Goal: Task Accomplishment & Management: Complete application form

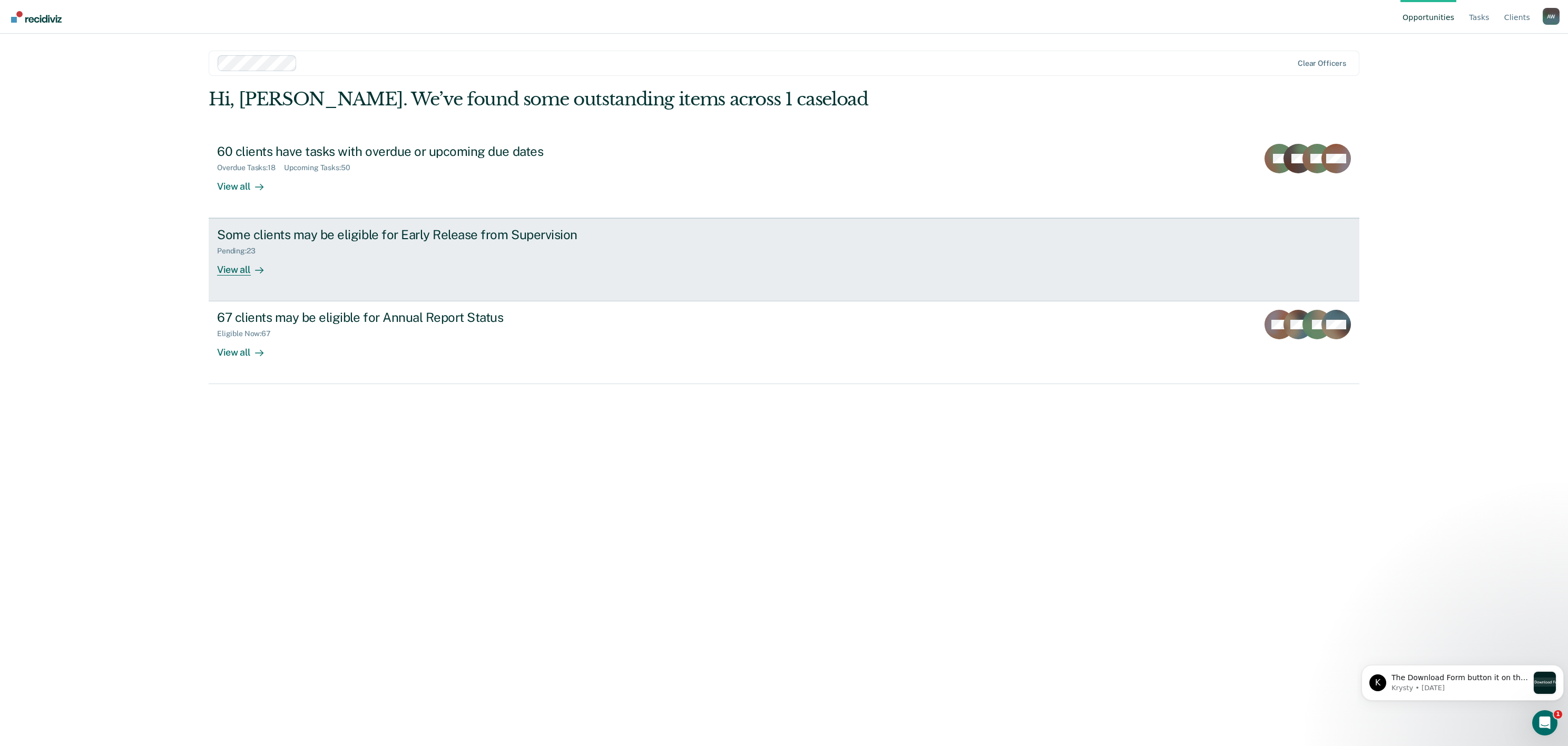
click at [333, 246] on div "Pending : 23" at bounding box center [402, 249] width 370 height 13
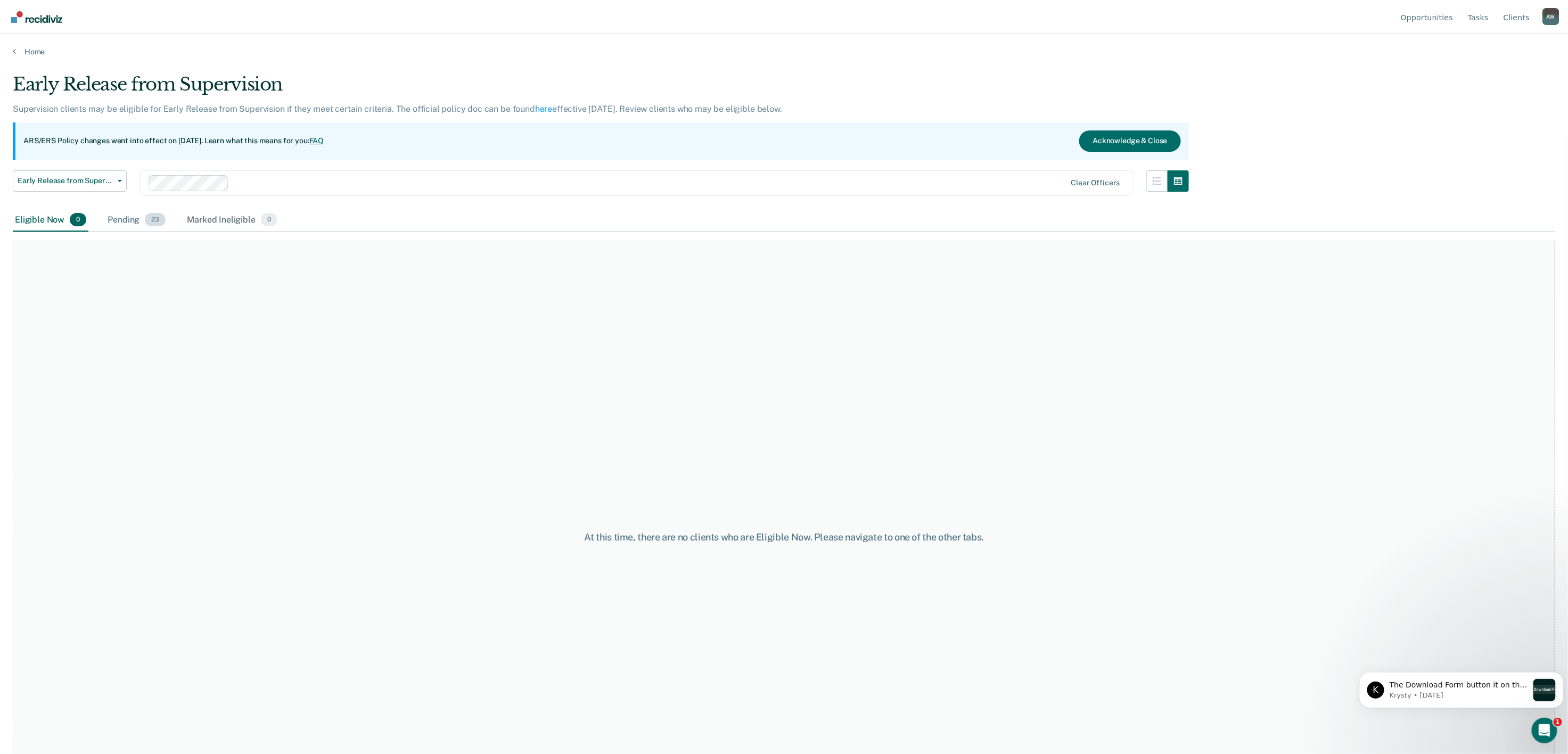
click at [153, 217] on span "23" at bounding box center [155, 220] width 21 height 14
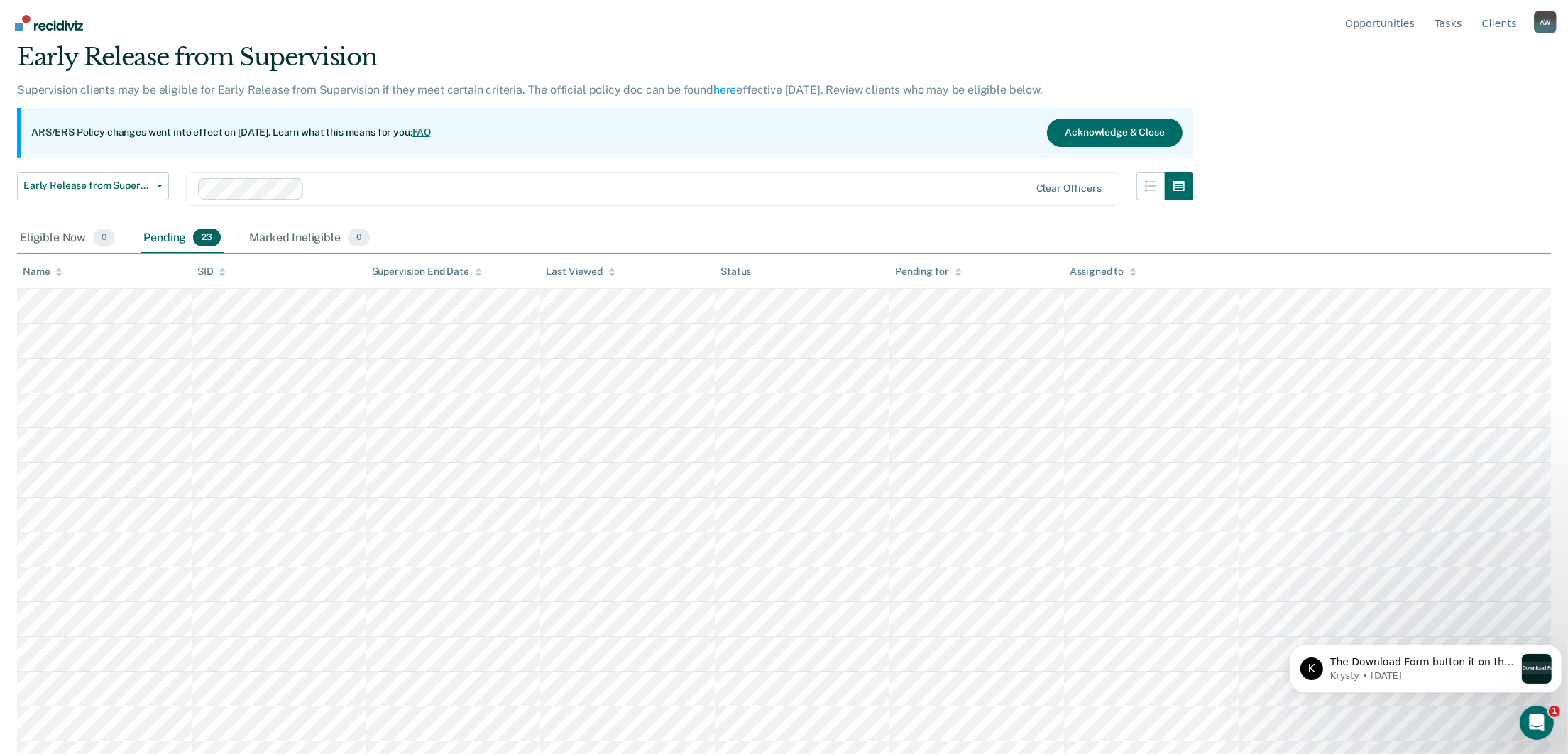
scroll to position [107, 0]
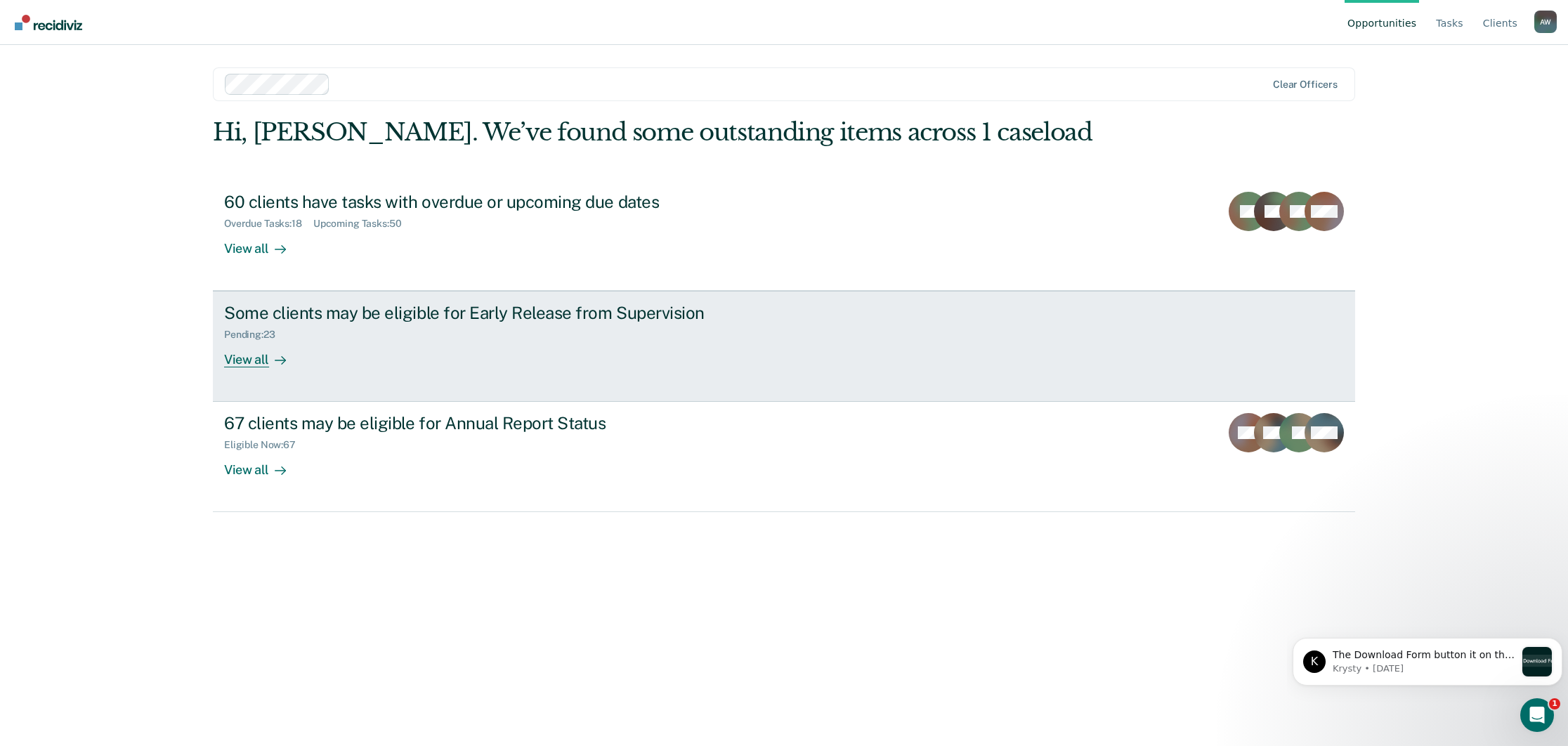
click at [473, 362] on div "Some clients may be eligible for Early Release from Supervision Pending : 23 Vi…" at bounding box center [487, 335] width 527 height 65
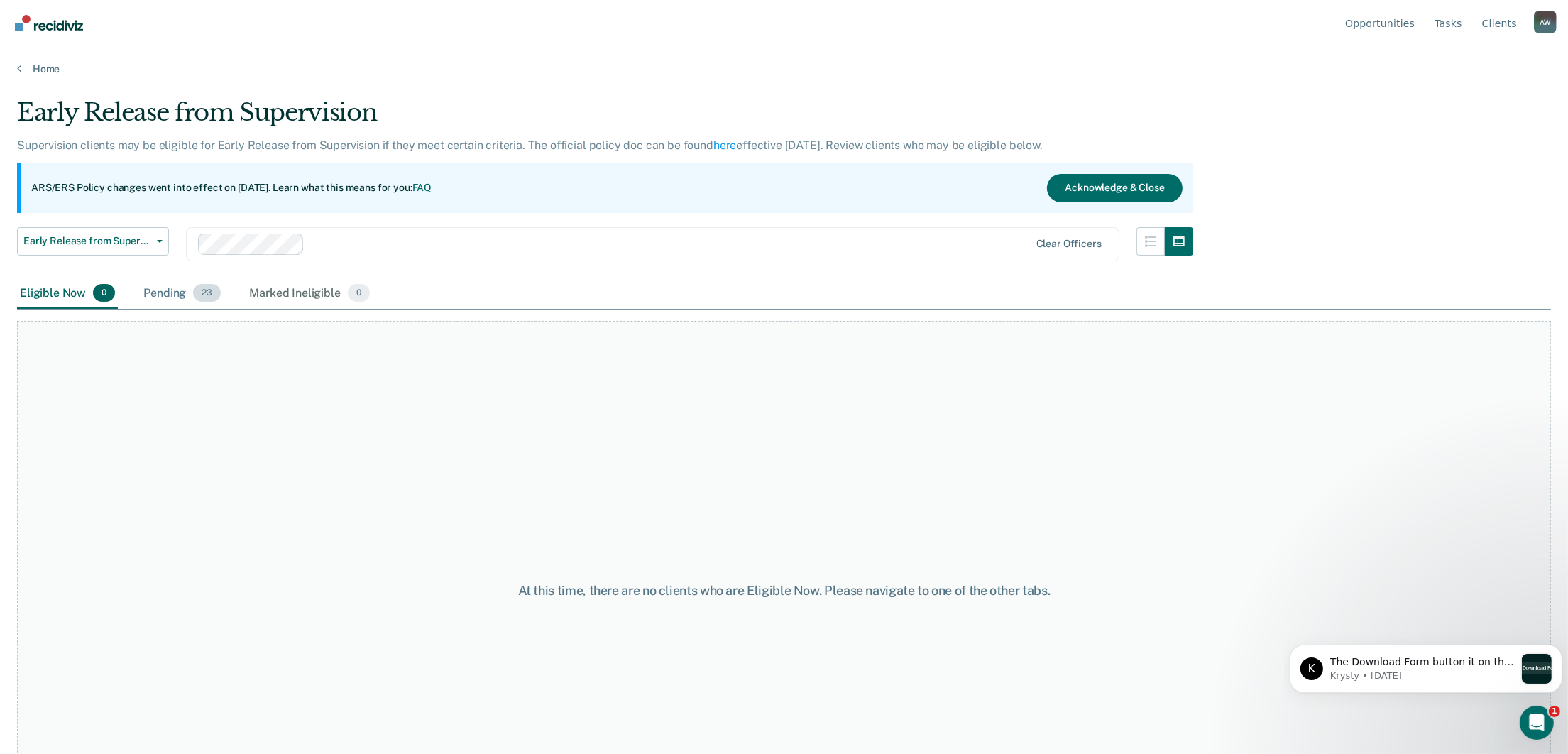
click at [194, 295] on span "23" at bounding box center [207, 293] width 28 height 19
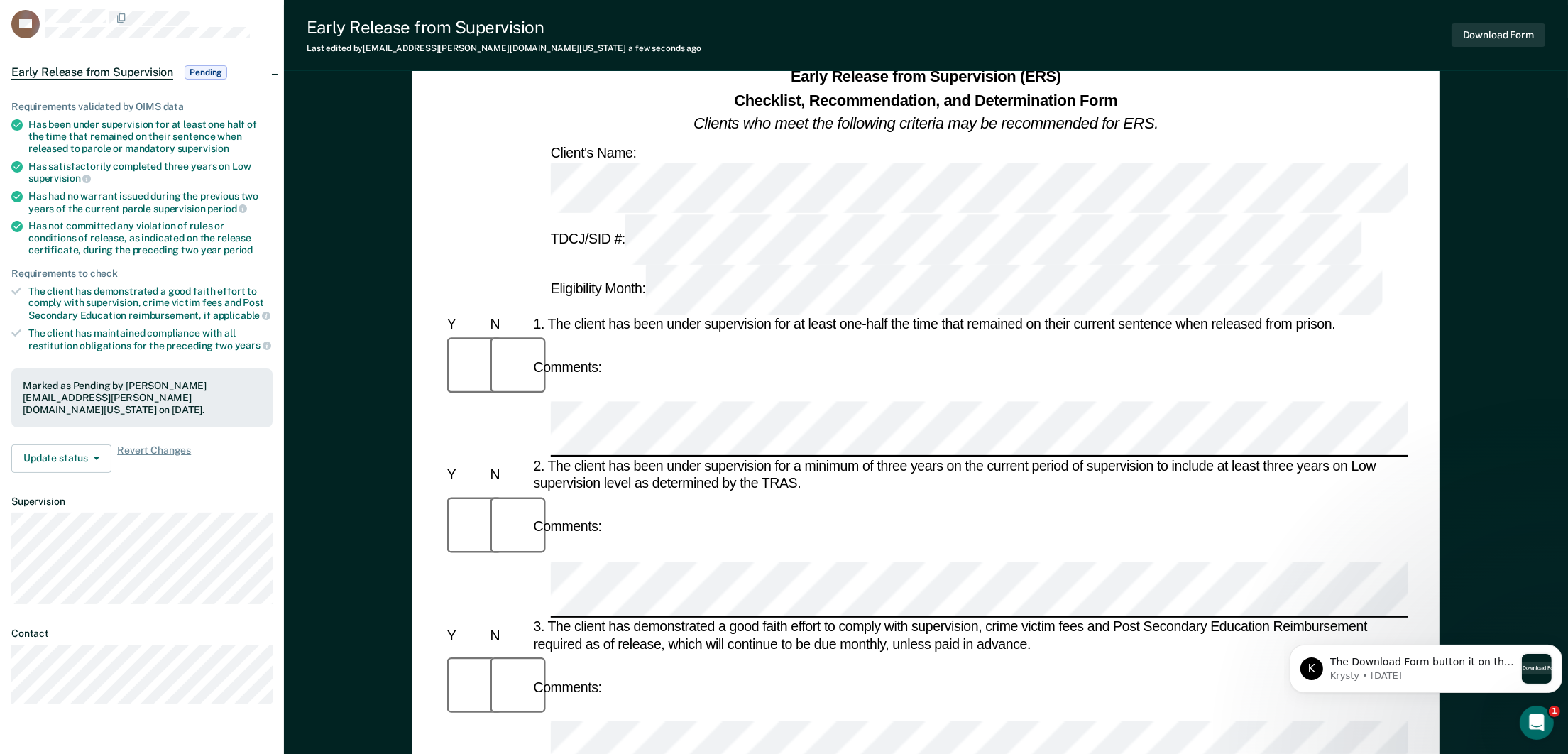
scroll to position [213, 0]
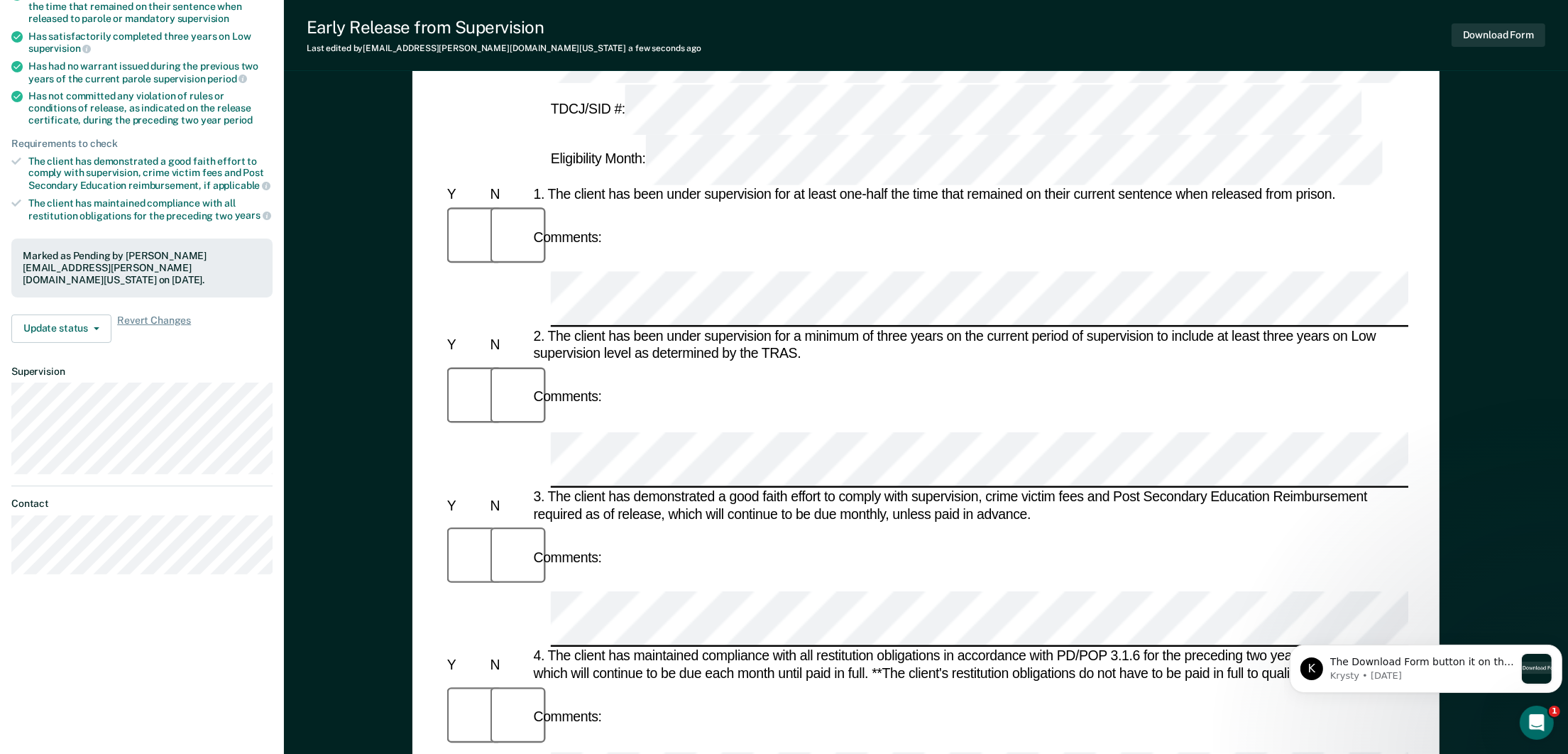
click at [421, 658] on div "Early Release from Supervision (ERS) Checklist, Recommendation, and Determinati…" at bounding box center [926, 574] width 1028 height 1339
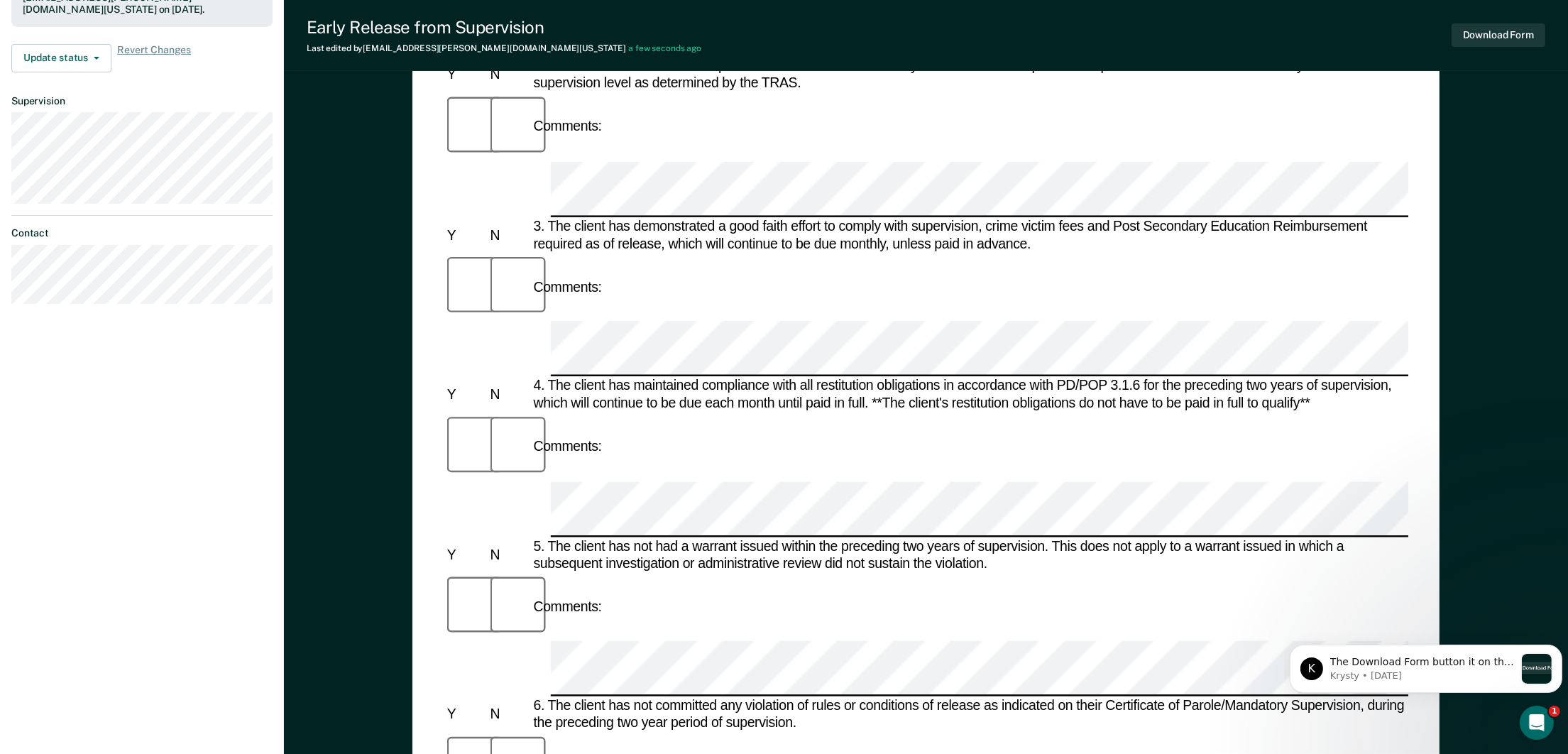
scroll to position [532, 0]
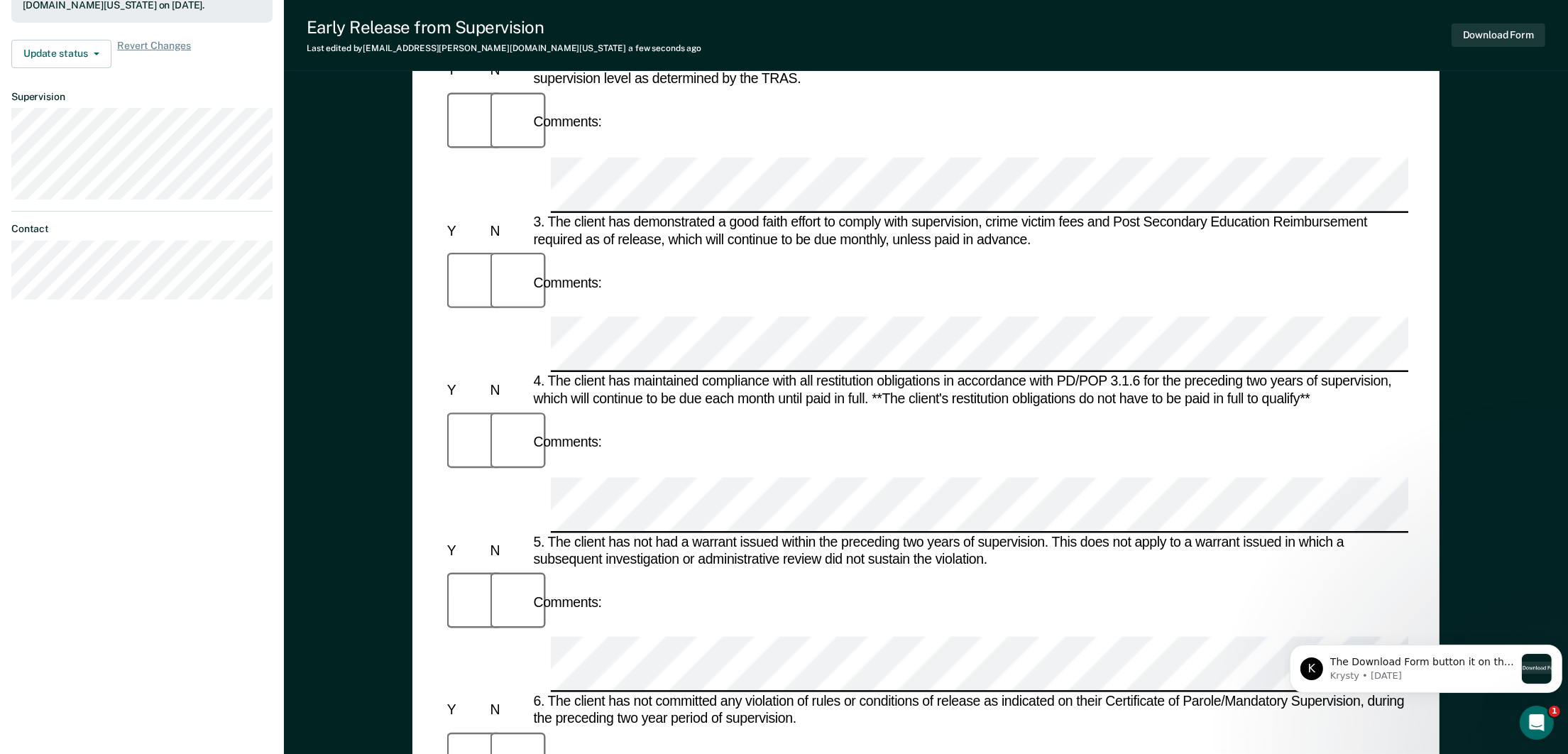
scroll to position [494, 0]
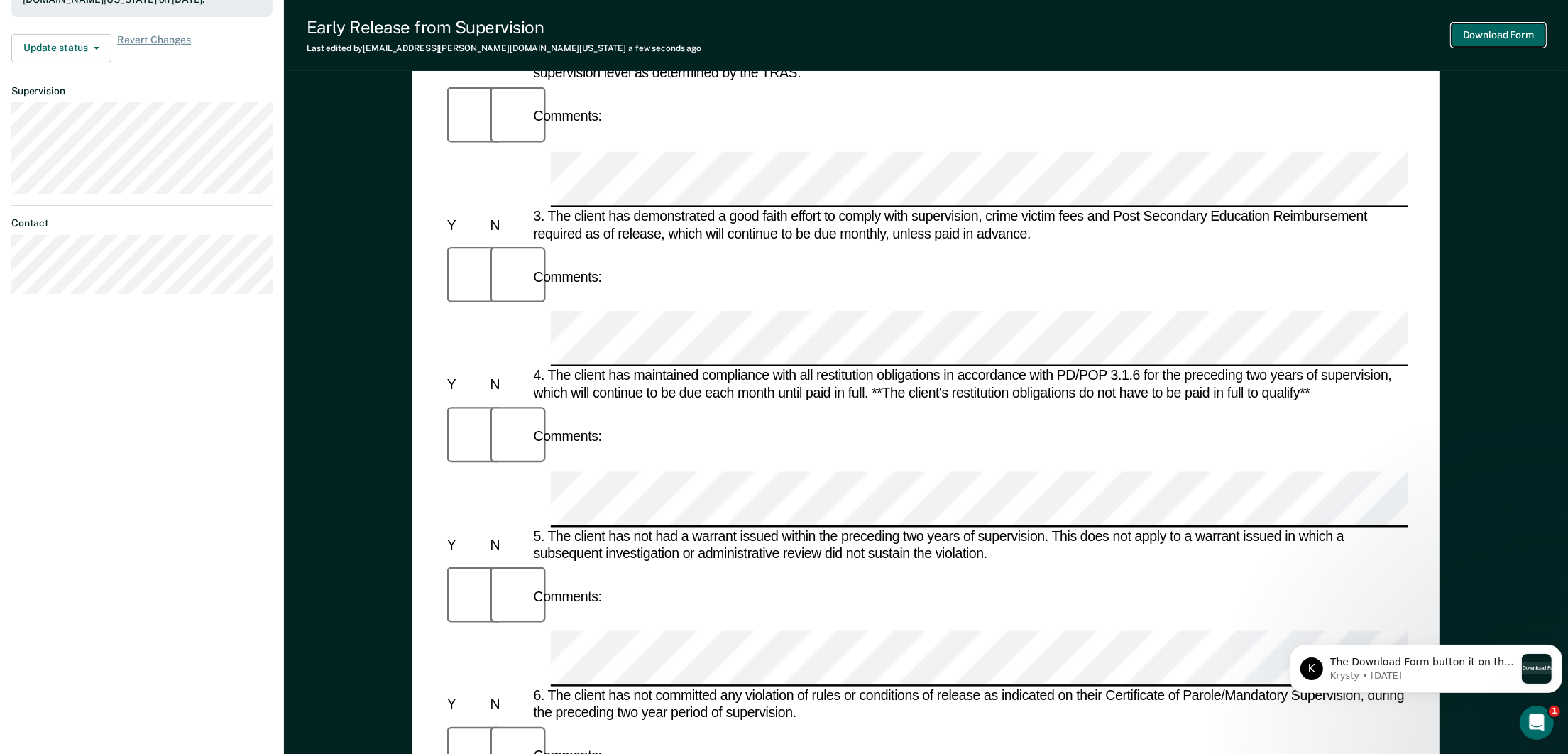
click at [1520, 27] on button "Download Form" at bounding box center [1498, 35] width 93 height 24
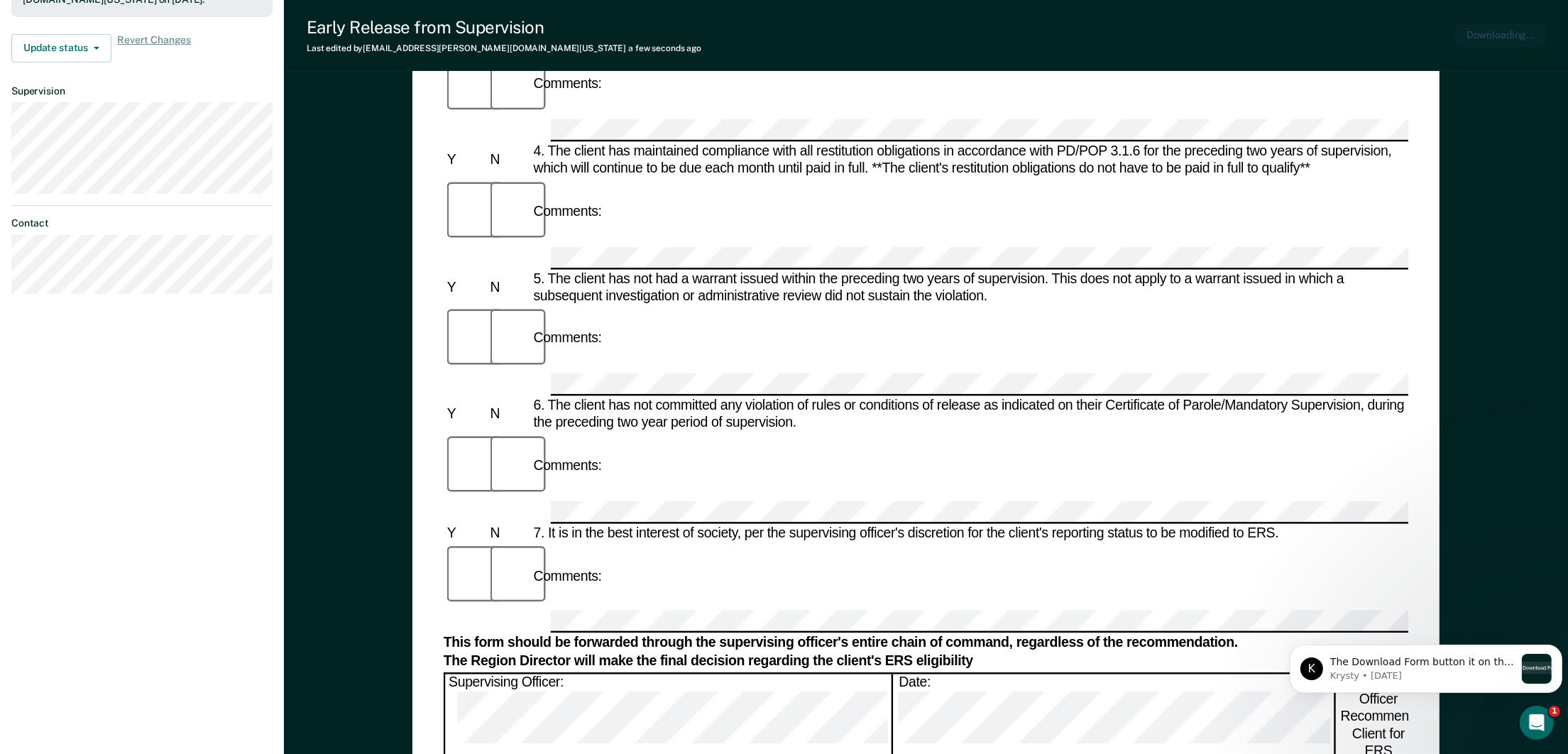
scroll to position [0, 0]
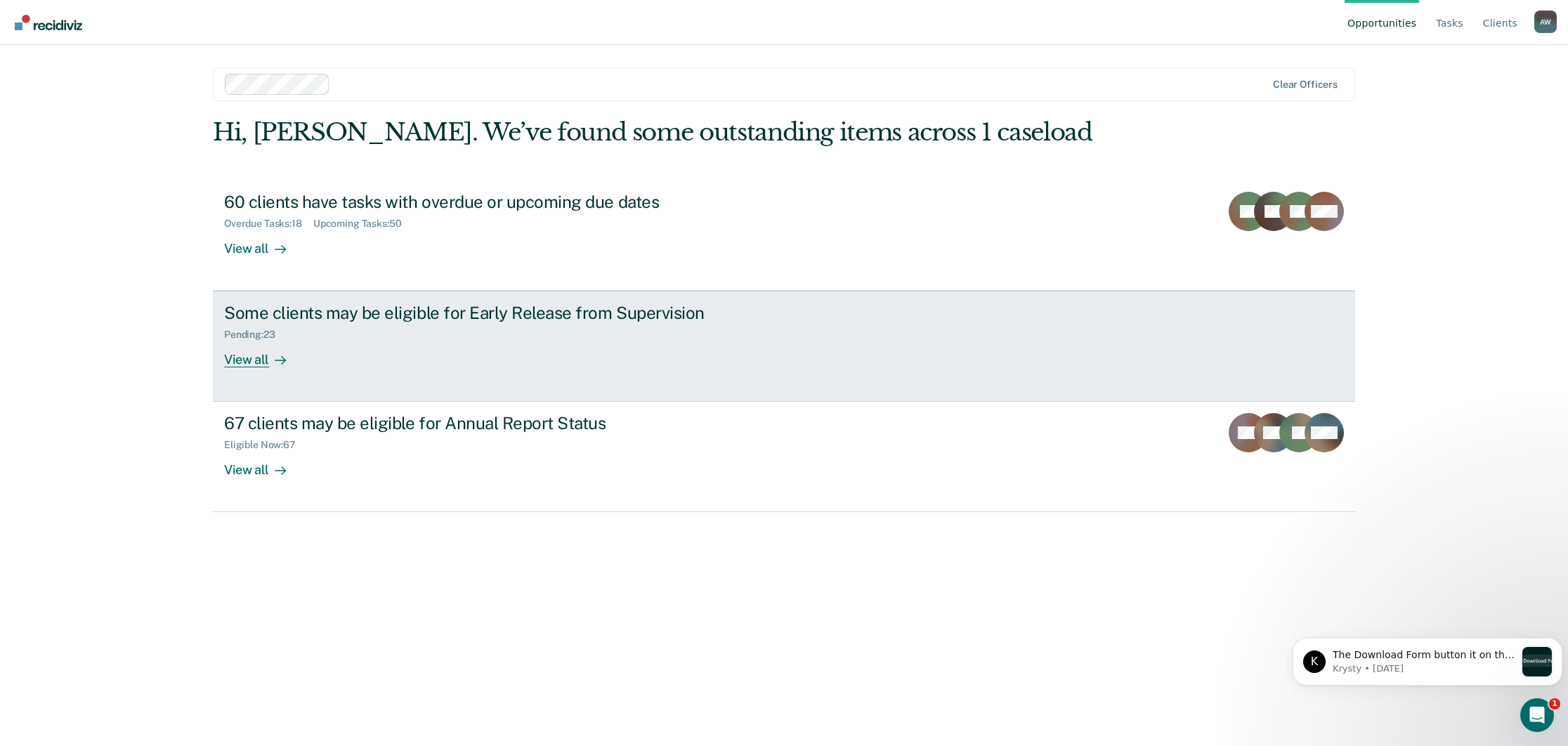
click at [258, 355] on div "View all" at bounding box center [263, 355] width 79 height 28
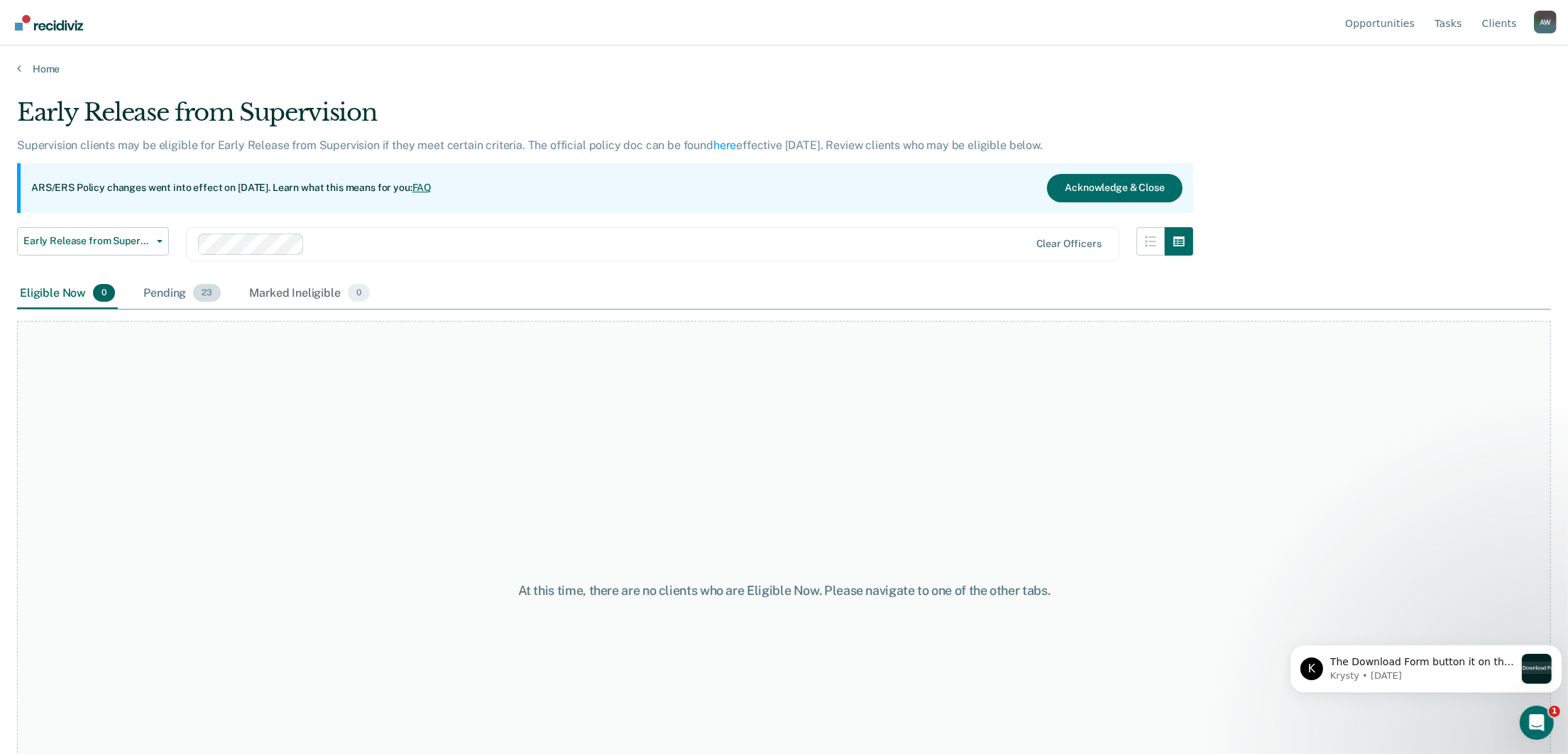
click at [174, 288] on div "Pending 23" at bounding box center [181, 294] width 83 height 31
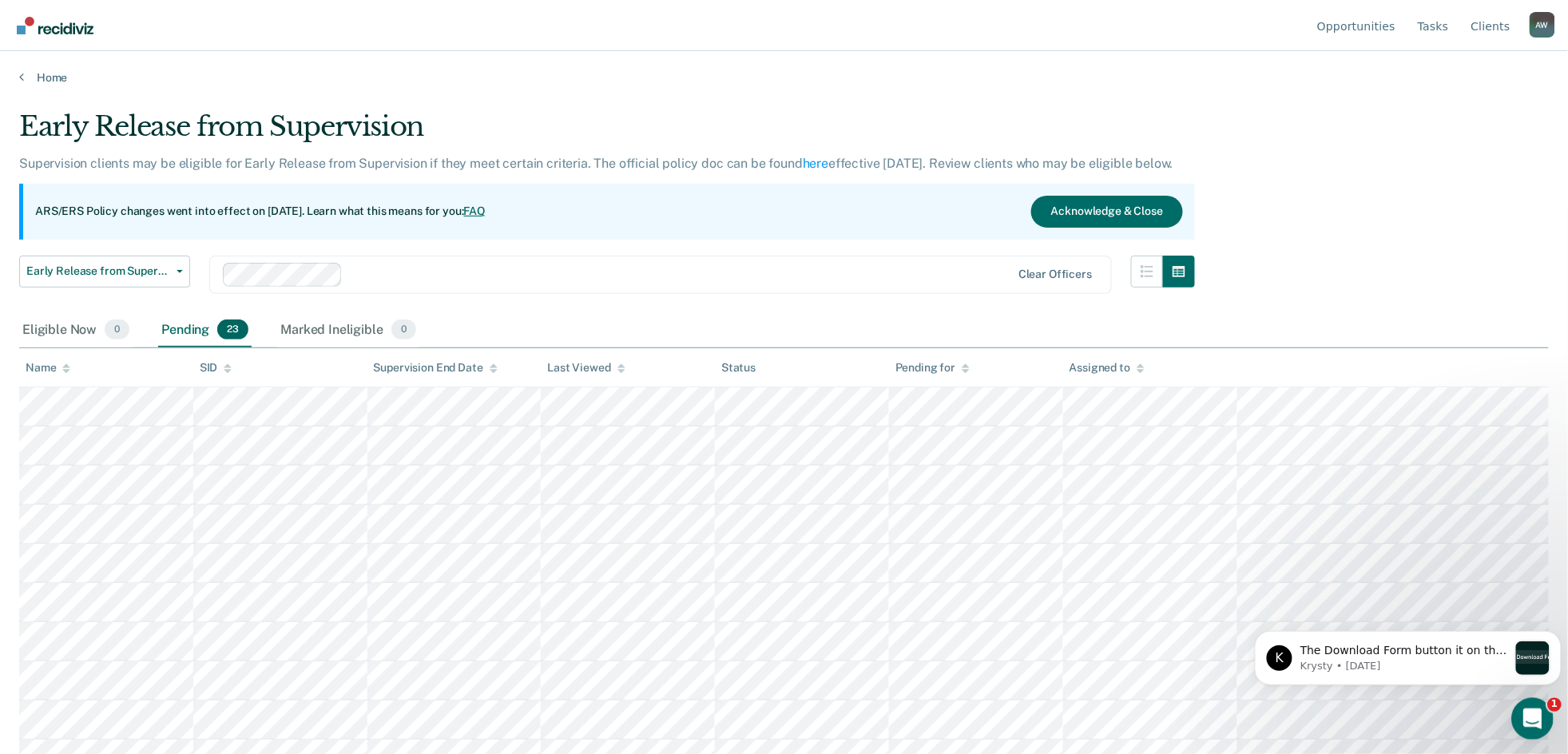
drag, startPoint x: 1514, startPoint y: 708, endPoint x: 3026, endPoint y: 1408, distance: 1666.2
click at [1512, 706] on div "Open Intercom Messenger" at bounding box center [1529, 716] width 53 height 53
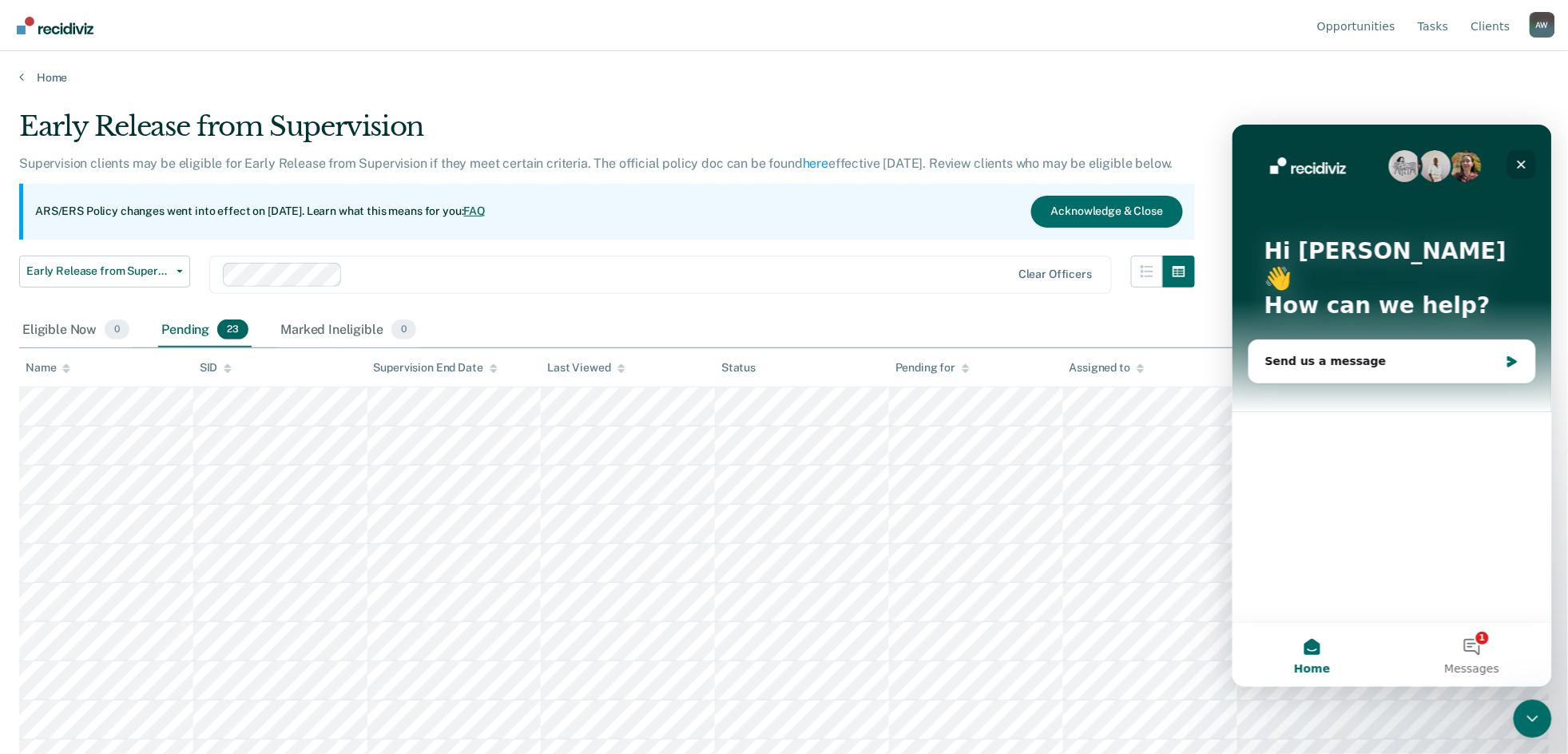
click at [1516, 161] on icon "Close" at bounding box center [1521, 164] width 13 height 13
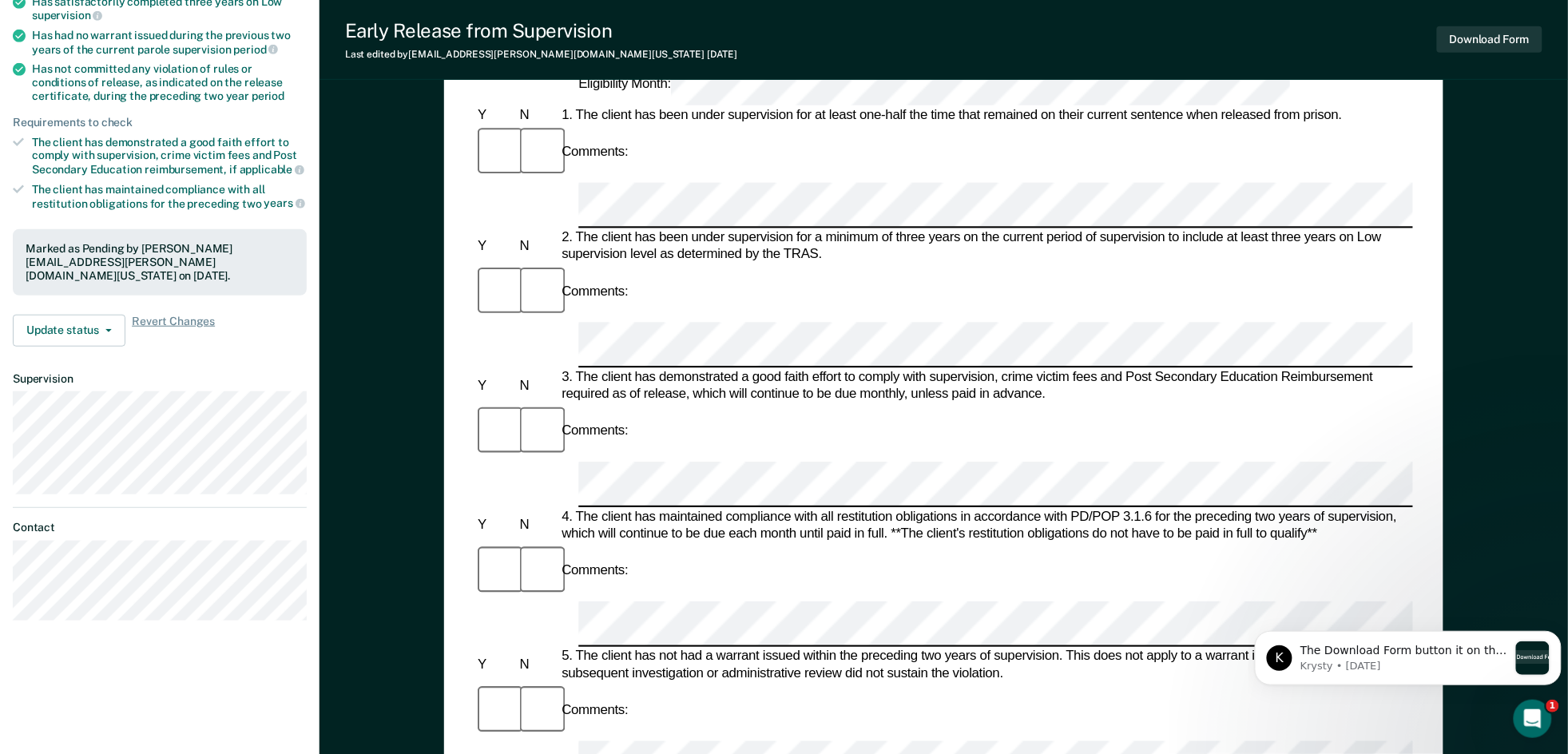
scroll to position [212, 0]
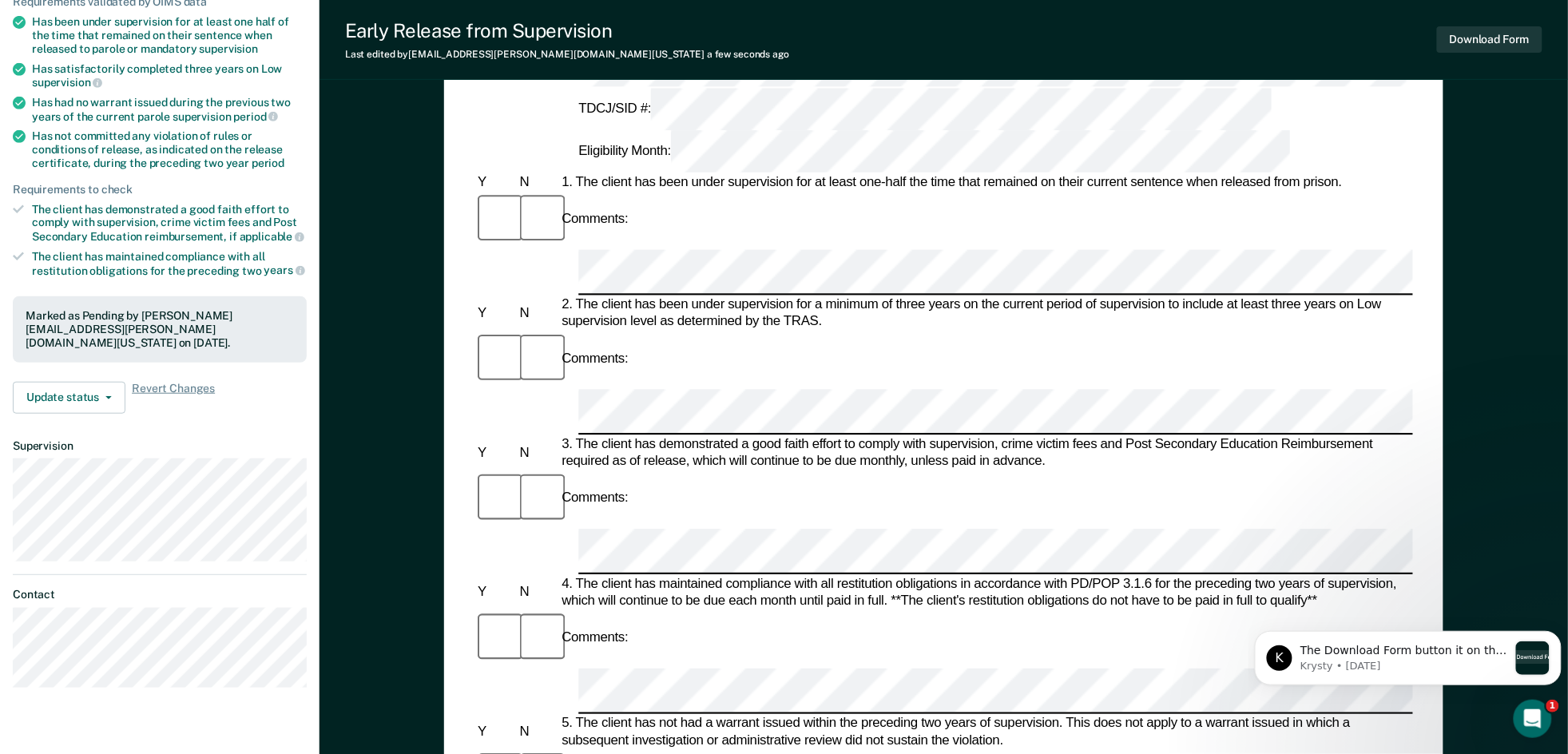
click at [1423, 527] on div "Early Release from Supervision (ERS) Checklist, Recommendation, and Determinati…" at bounding box center [943, 570] width 999 height 1302
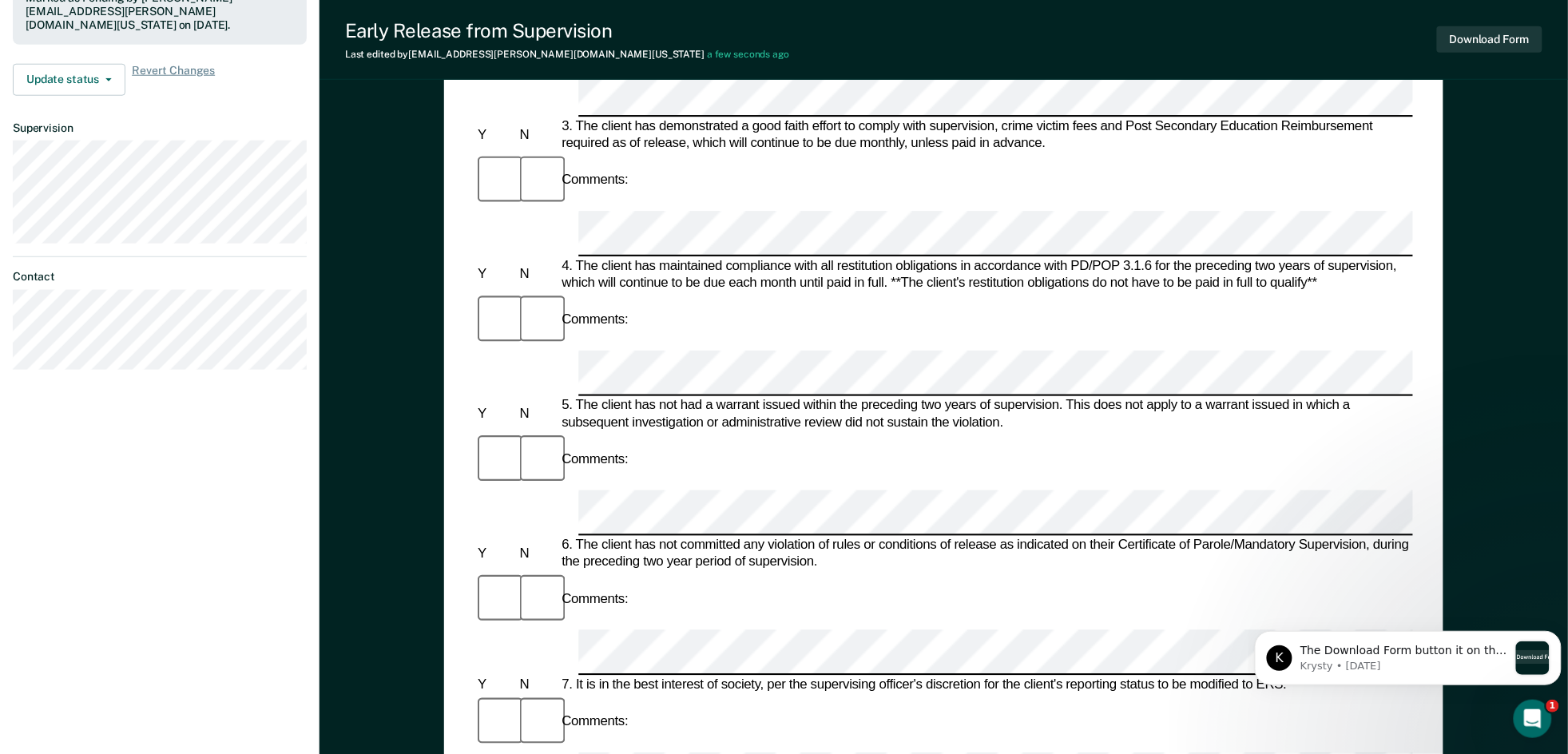
scroll to position [532, 0]
click at [453, 705] on div "Early Release from Supervision (ERS) Checklist, Recommendation, and Determinati…" at bounding box center [943, 251] width 999 height 1302
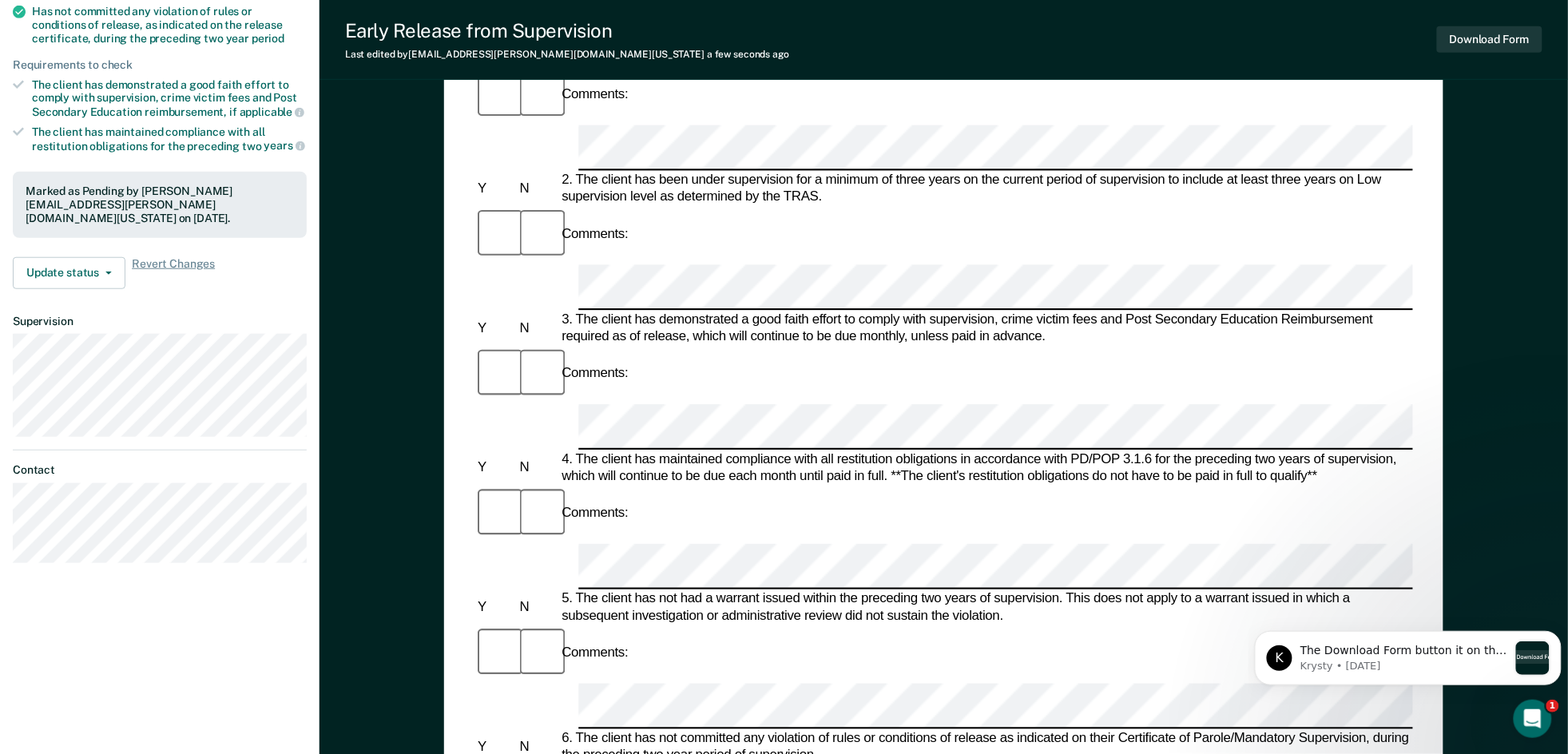
scroll to position [212, 0]
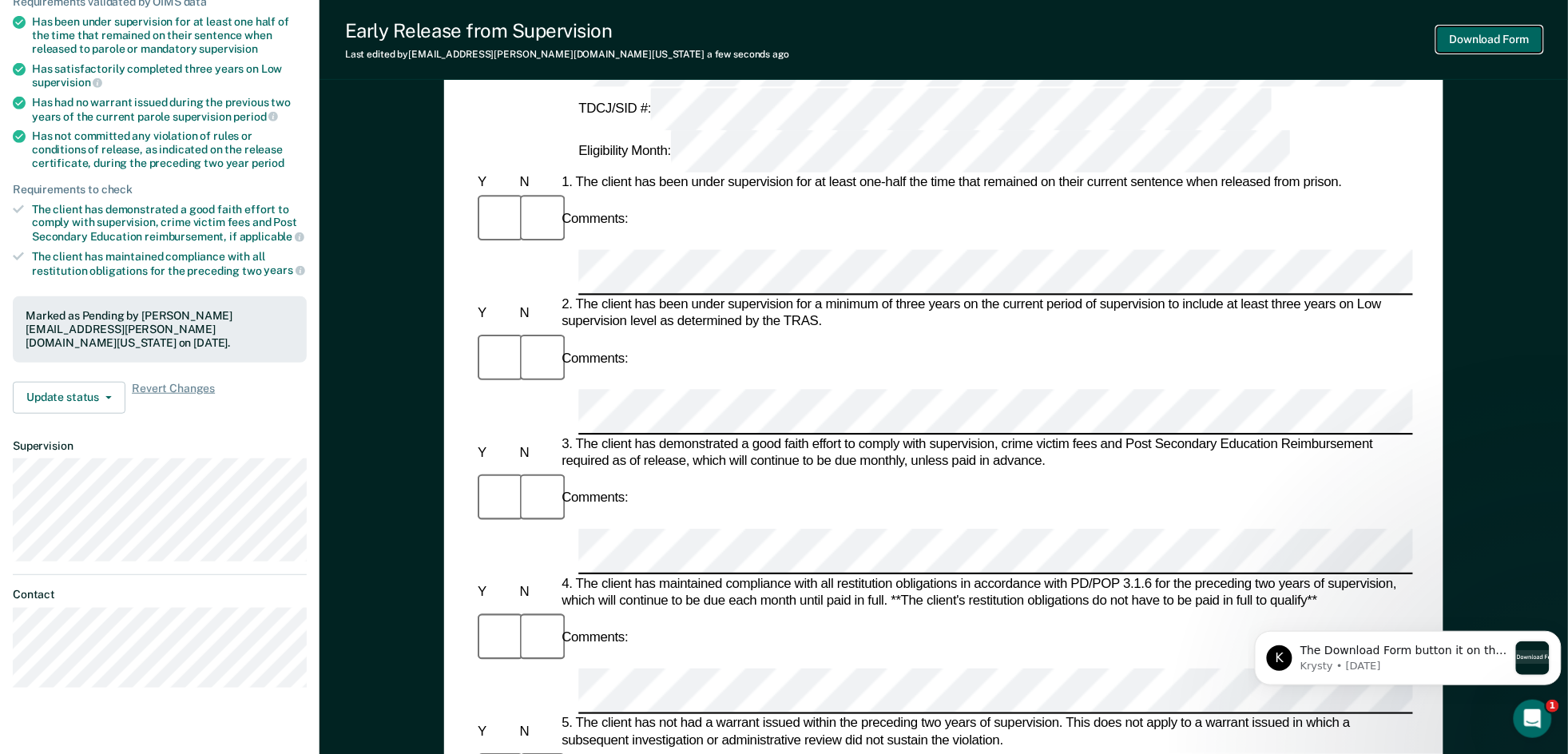
click at [1502, 35] on button "Download Form" at bounding box center [1490, 40] width 105 height 27
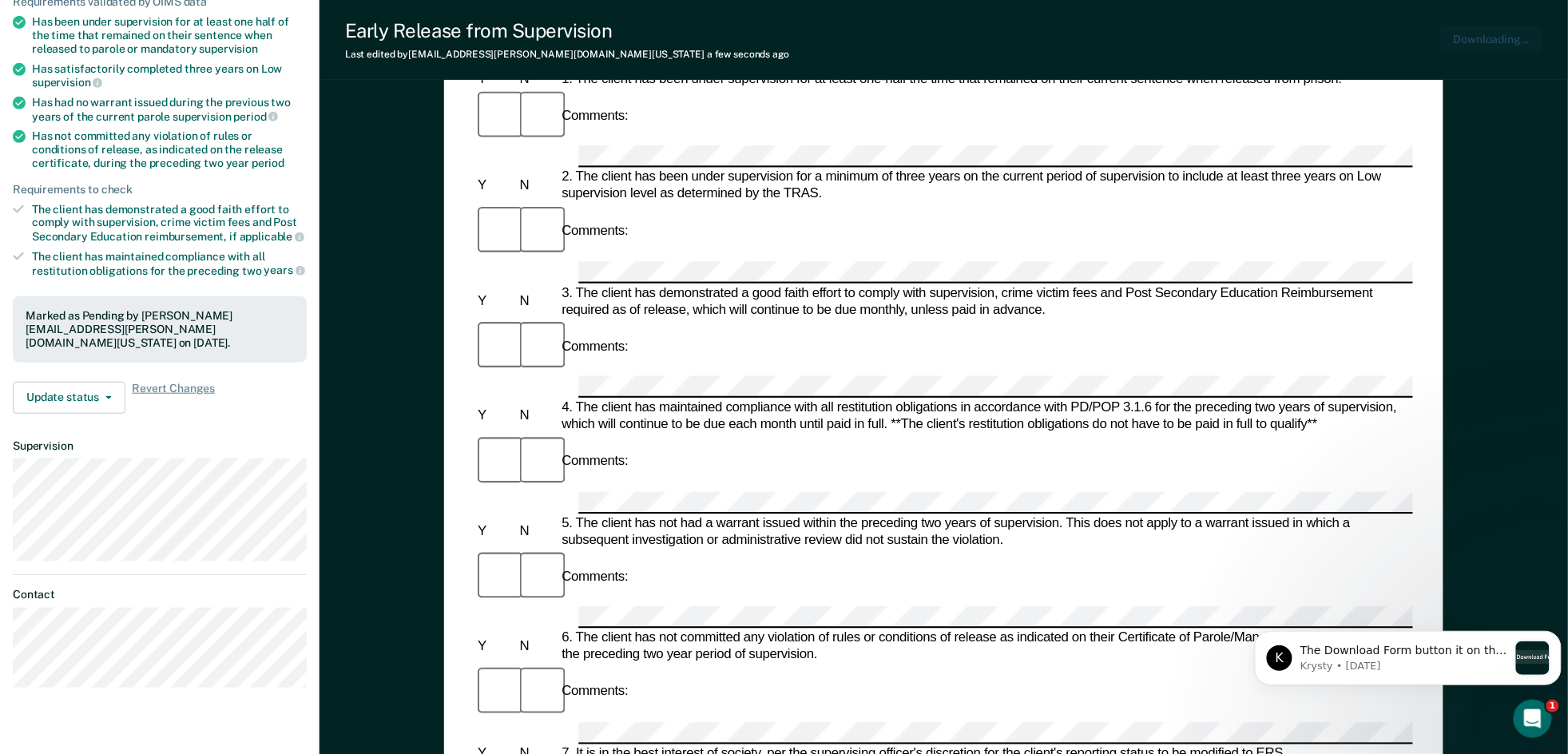
scroll to position [0, 0]
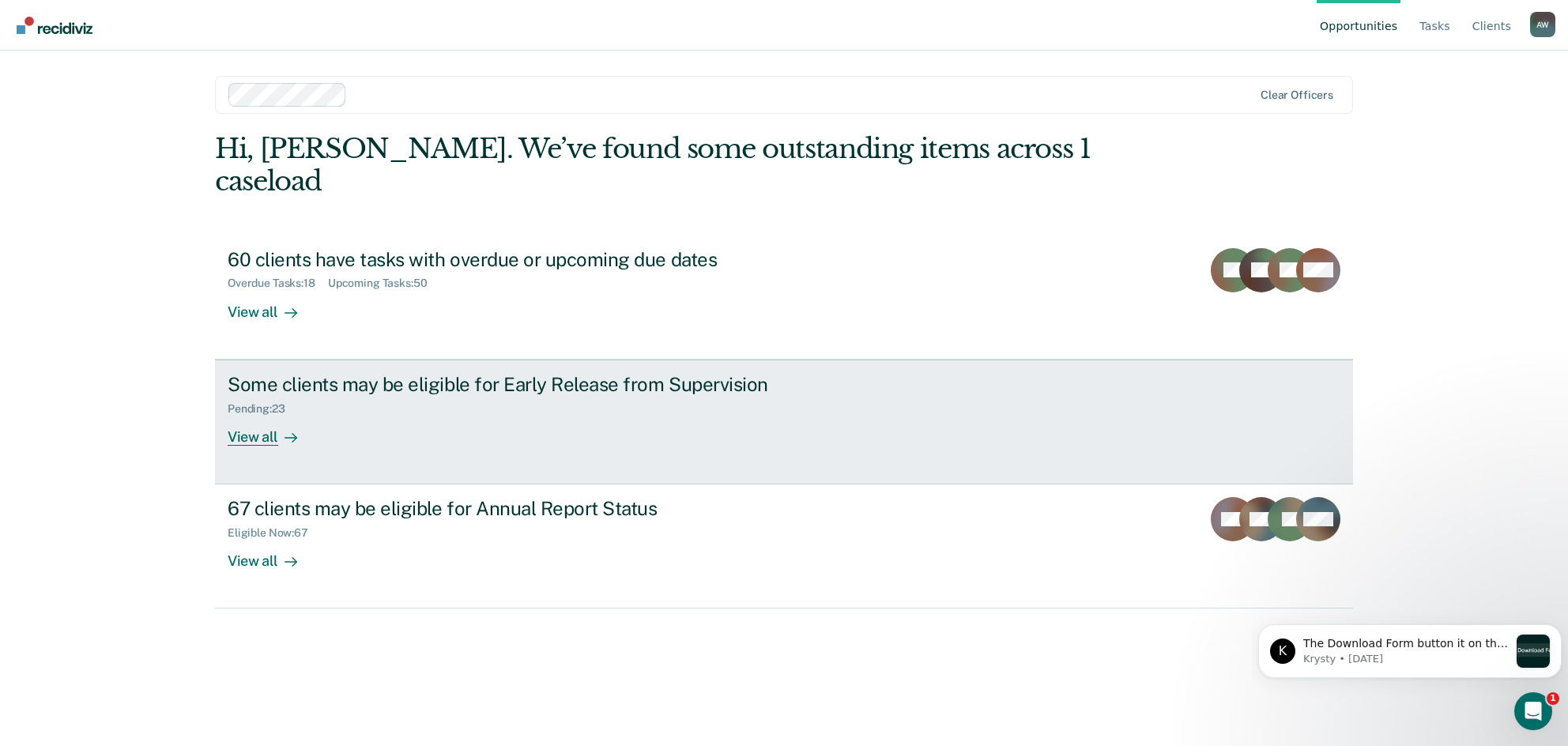
click at [349, 373] on div "Some clients may be eligible for Early Release from Supervision" at bounding box center [505, 384] width 555 height 23
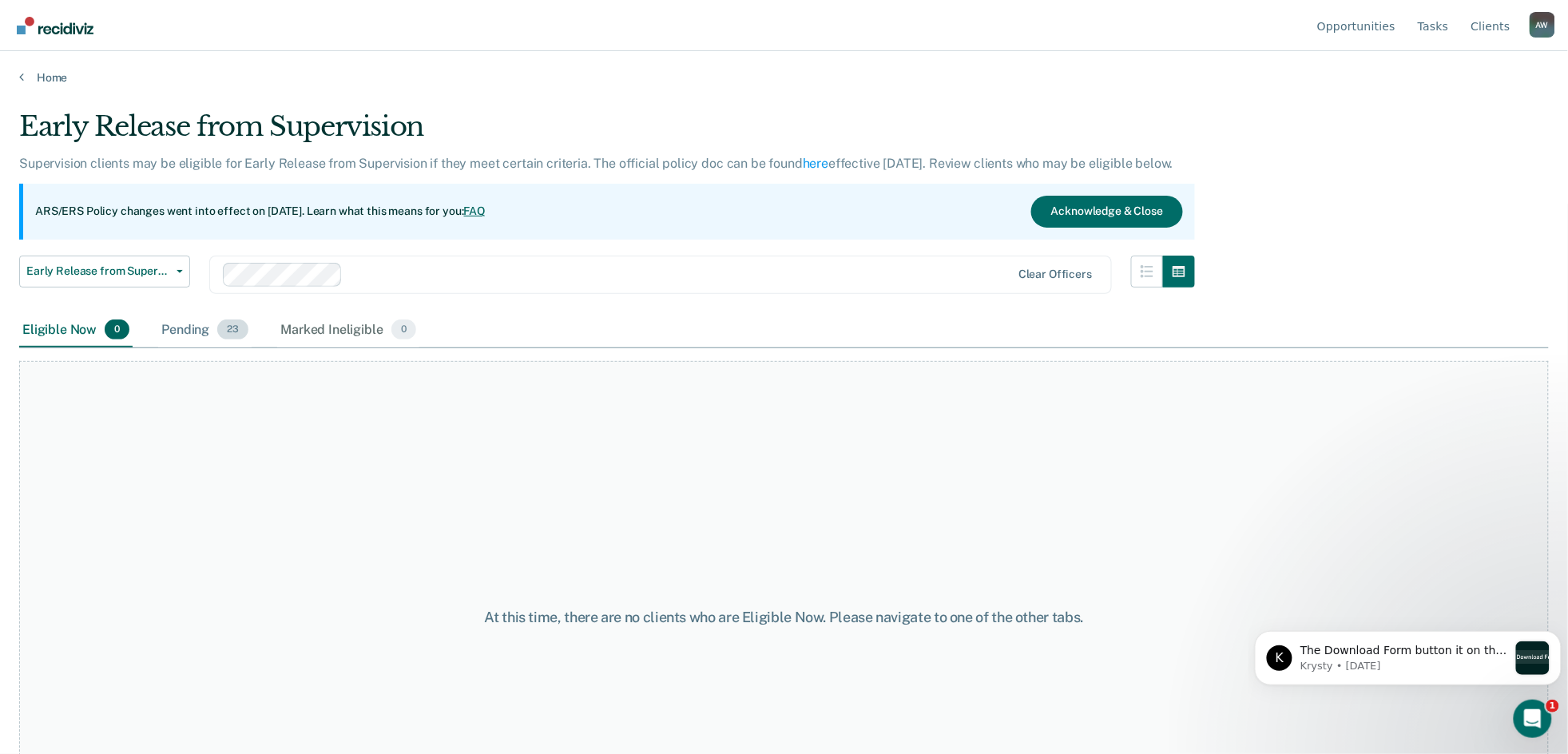
click at [224, 329] on span "23" at bounding box center [233, 329] width 31 height 21
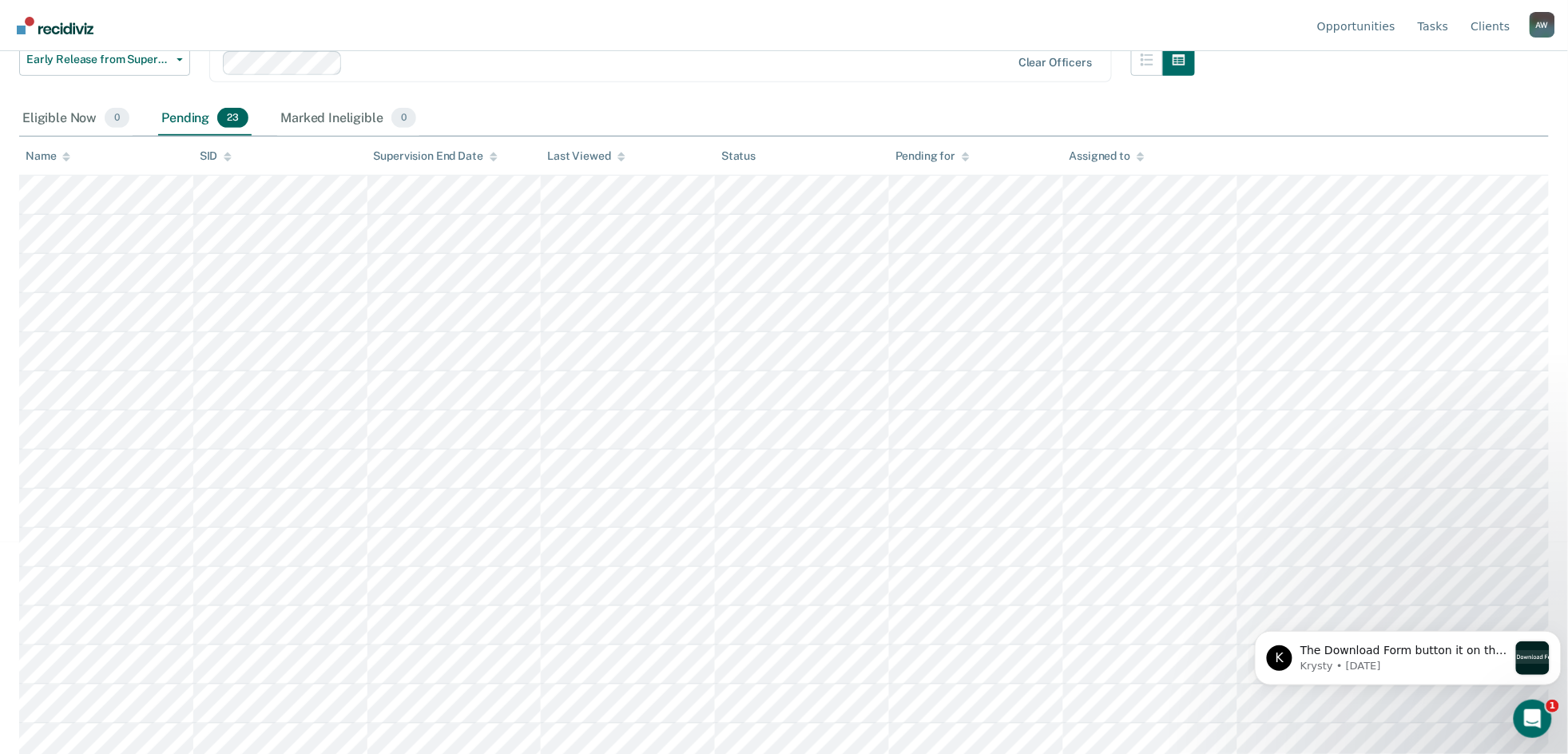
scroll to position [212, 0]
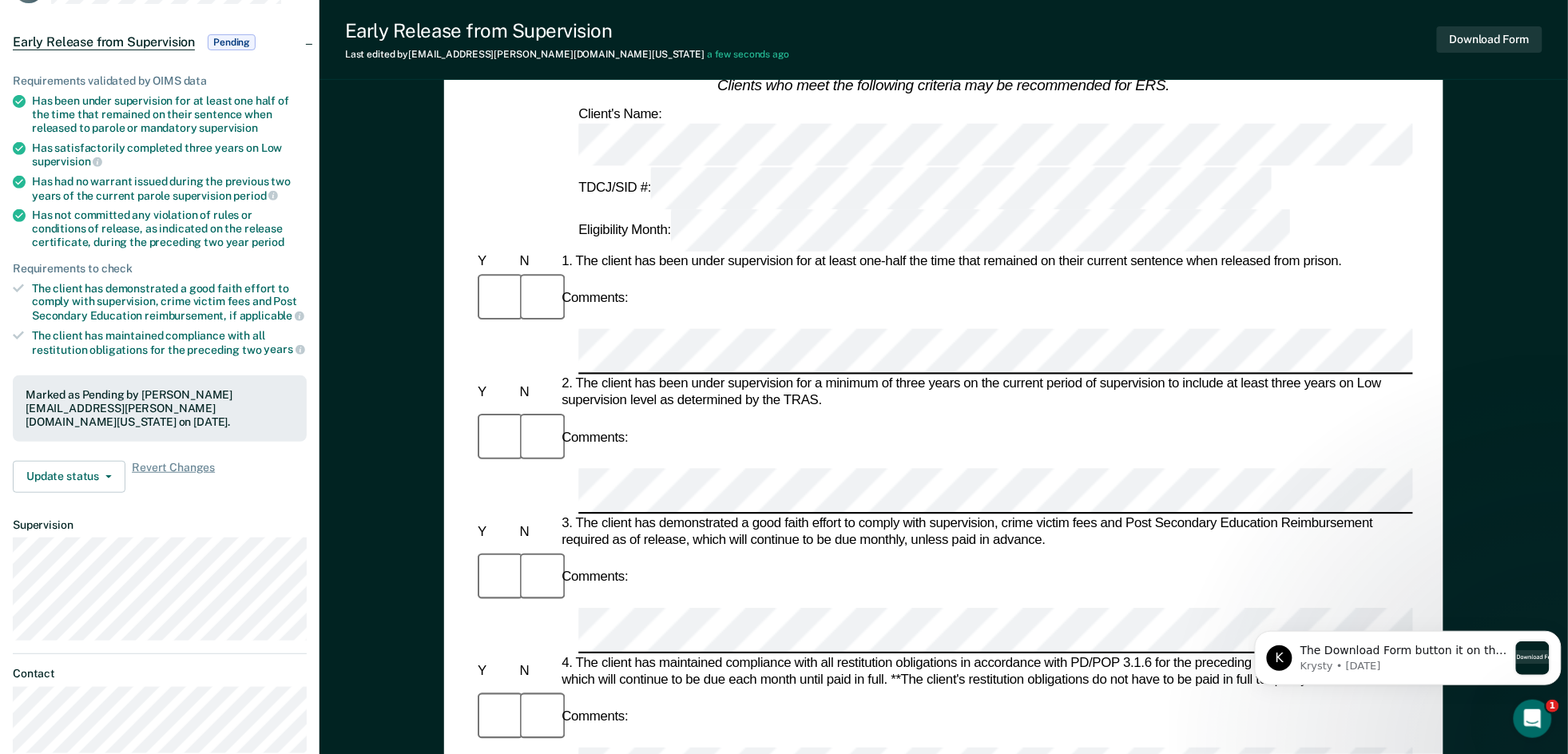
scroll to position [212, 0]
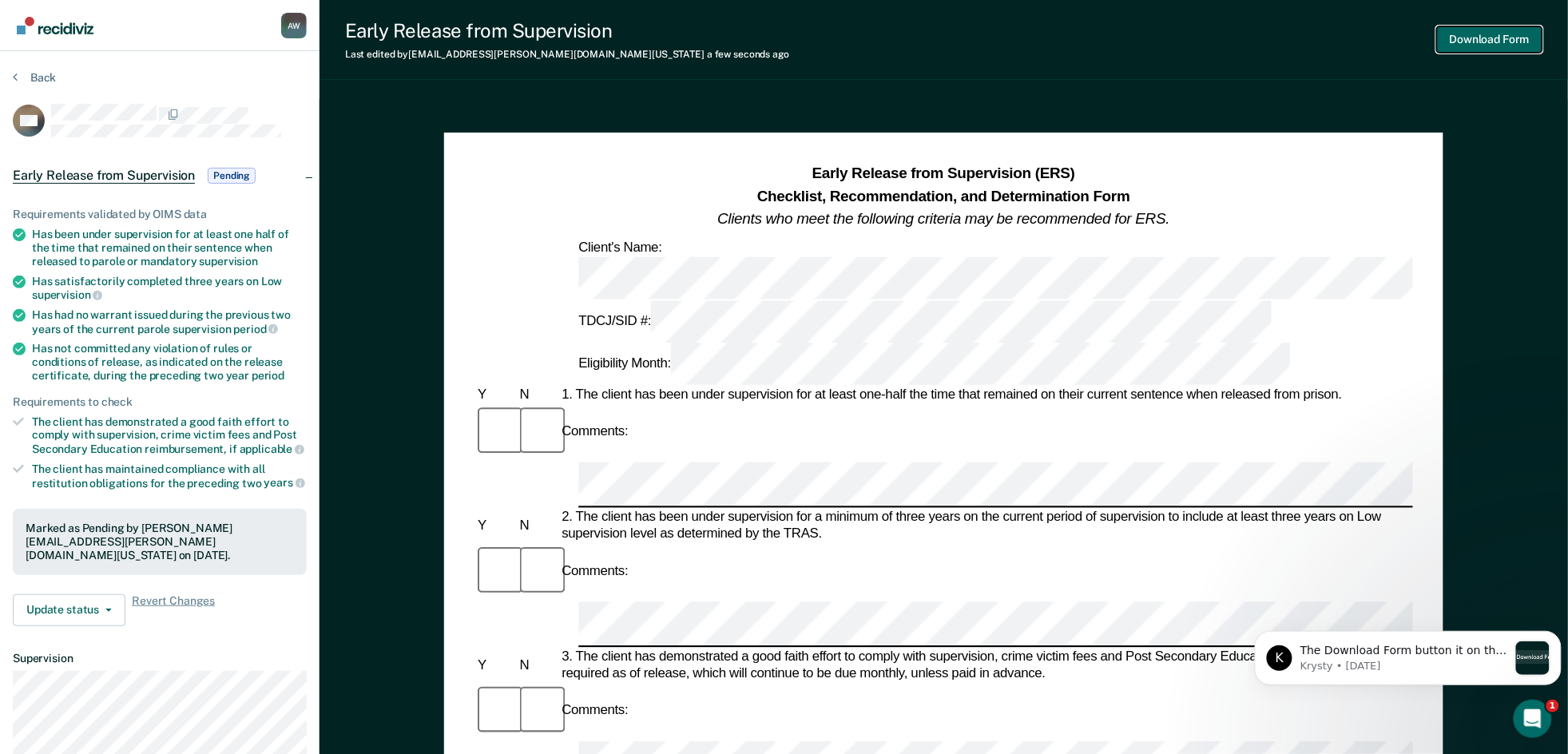
click at [1454, 41] on button "Download Form" at bounding box center [1490, 40] width 105 height 27
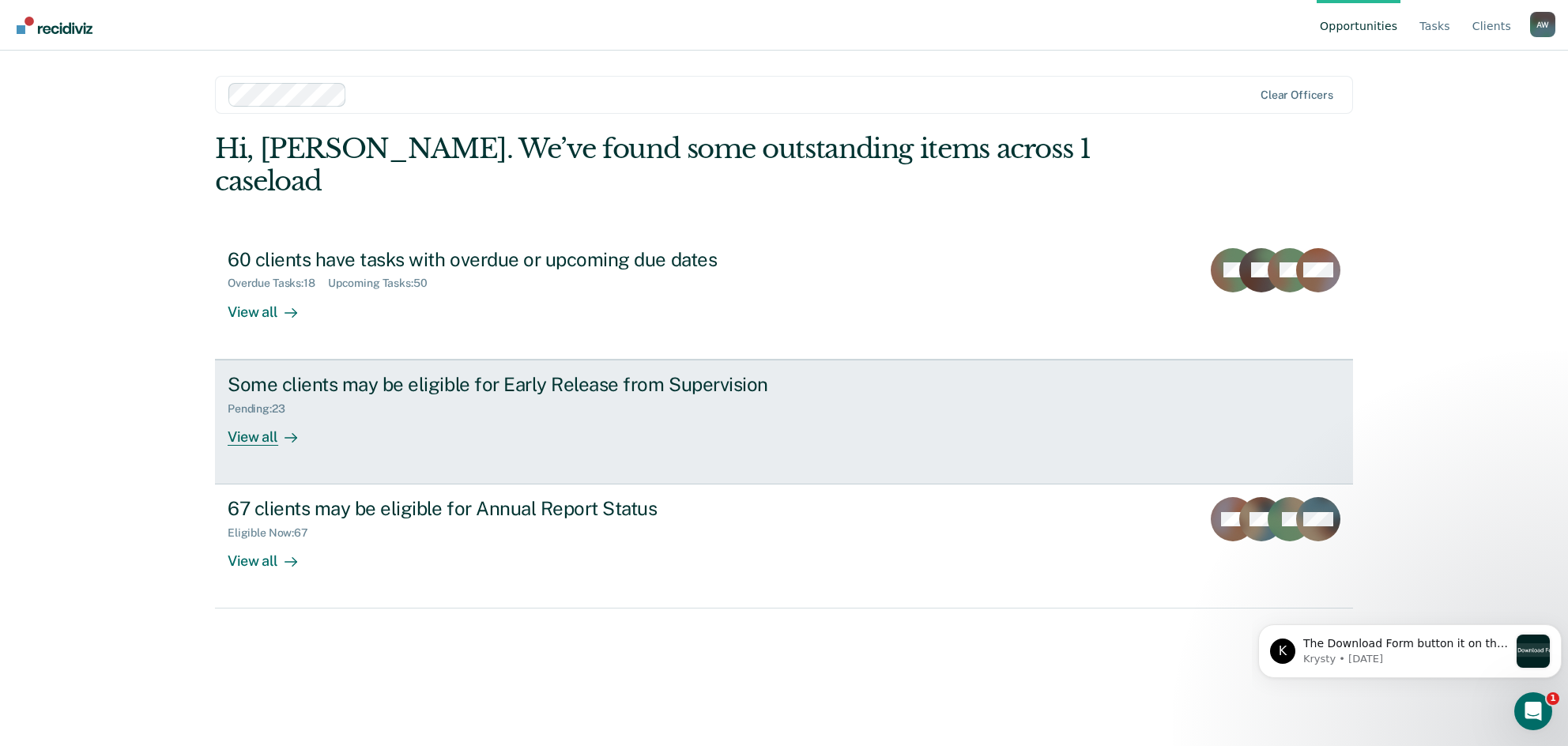
click at [603, 392] on div "Some clients may be eligible for Early Release from Supervision Pending : 23 Vi…" at bounding box center [523, 410] width 593 height 73
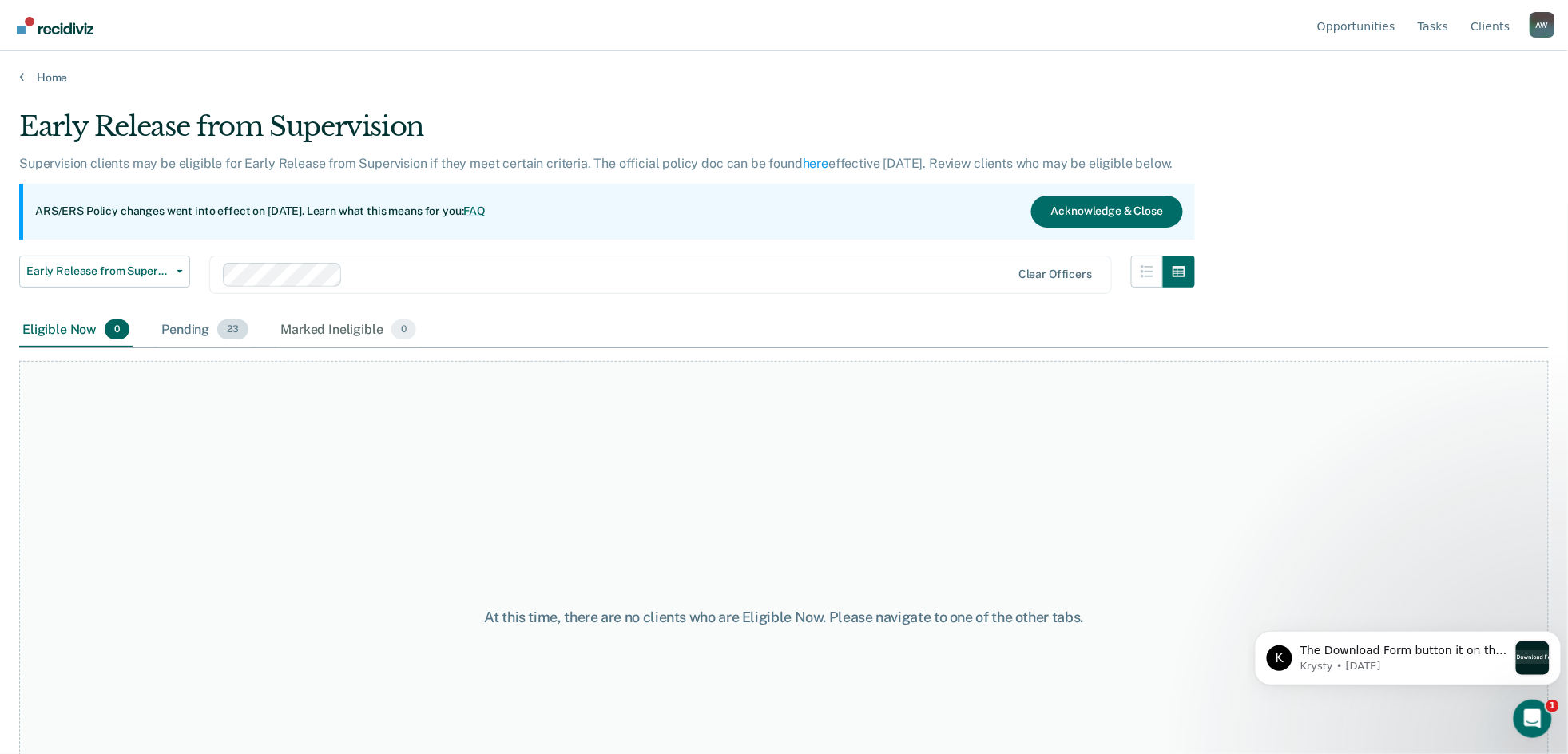
click at [226, 333] on span "23" at bounding box center [233, 329] width 31 height 21
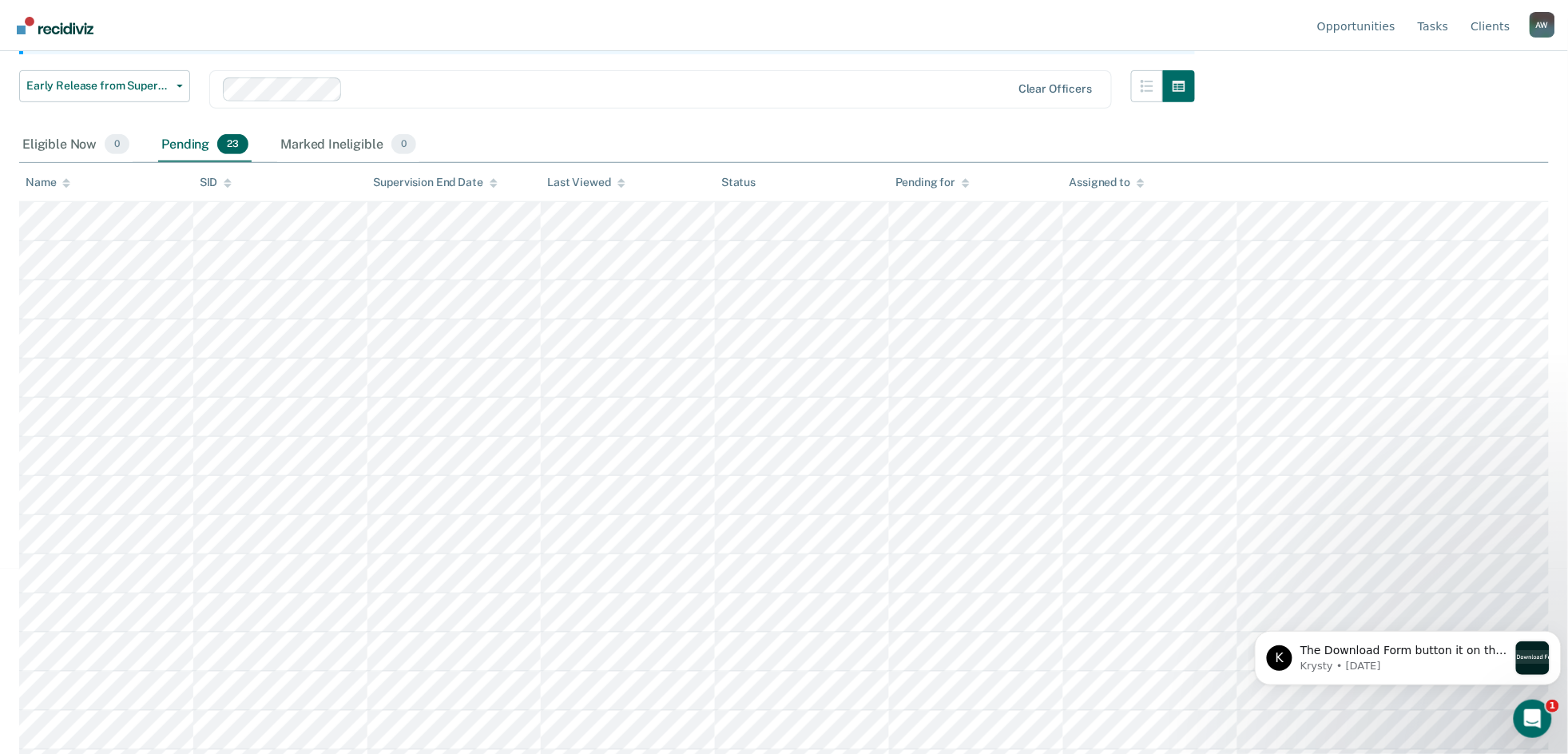
scroll to position [212, 0]
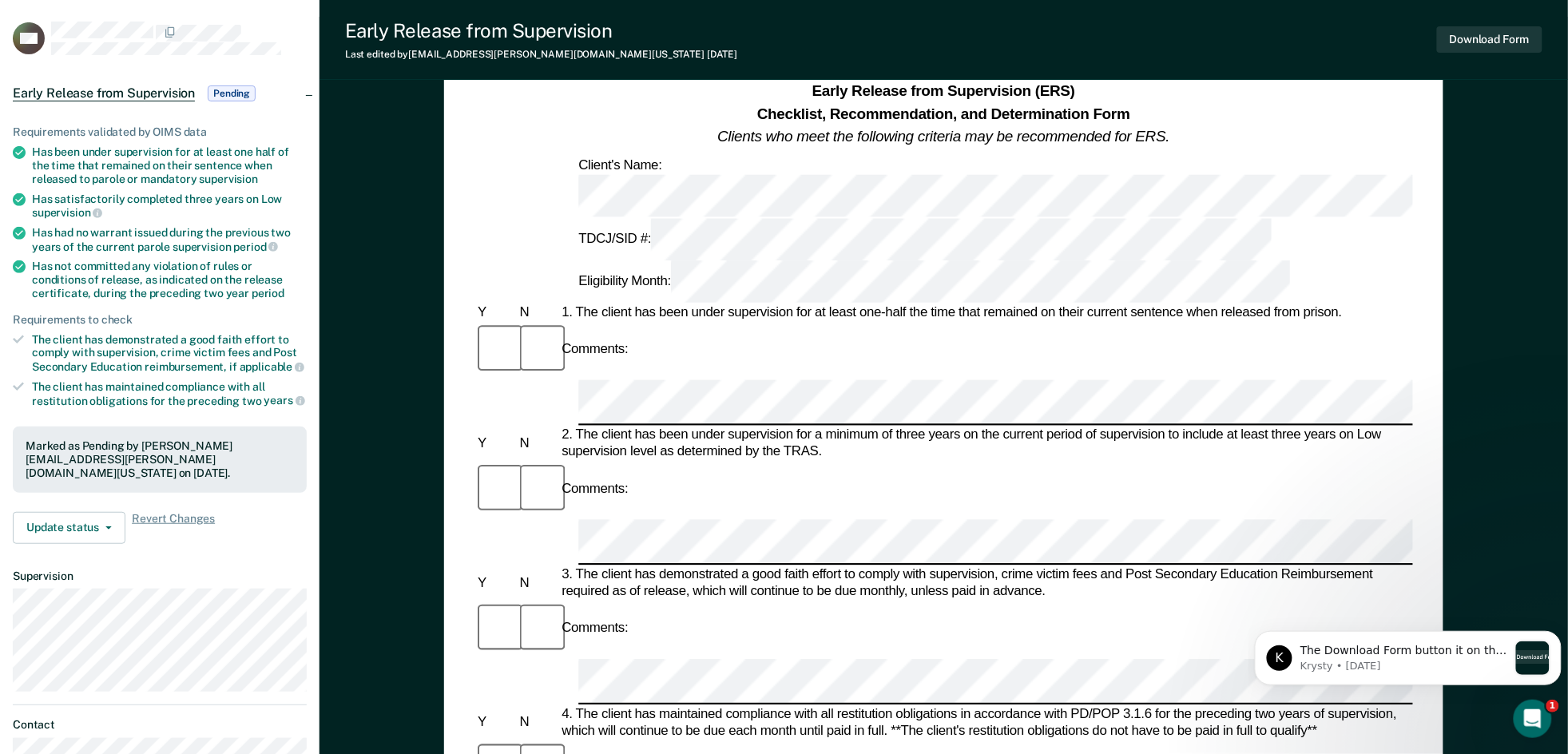
scroll to position [106, 0]
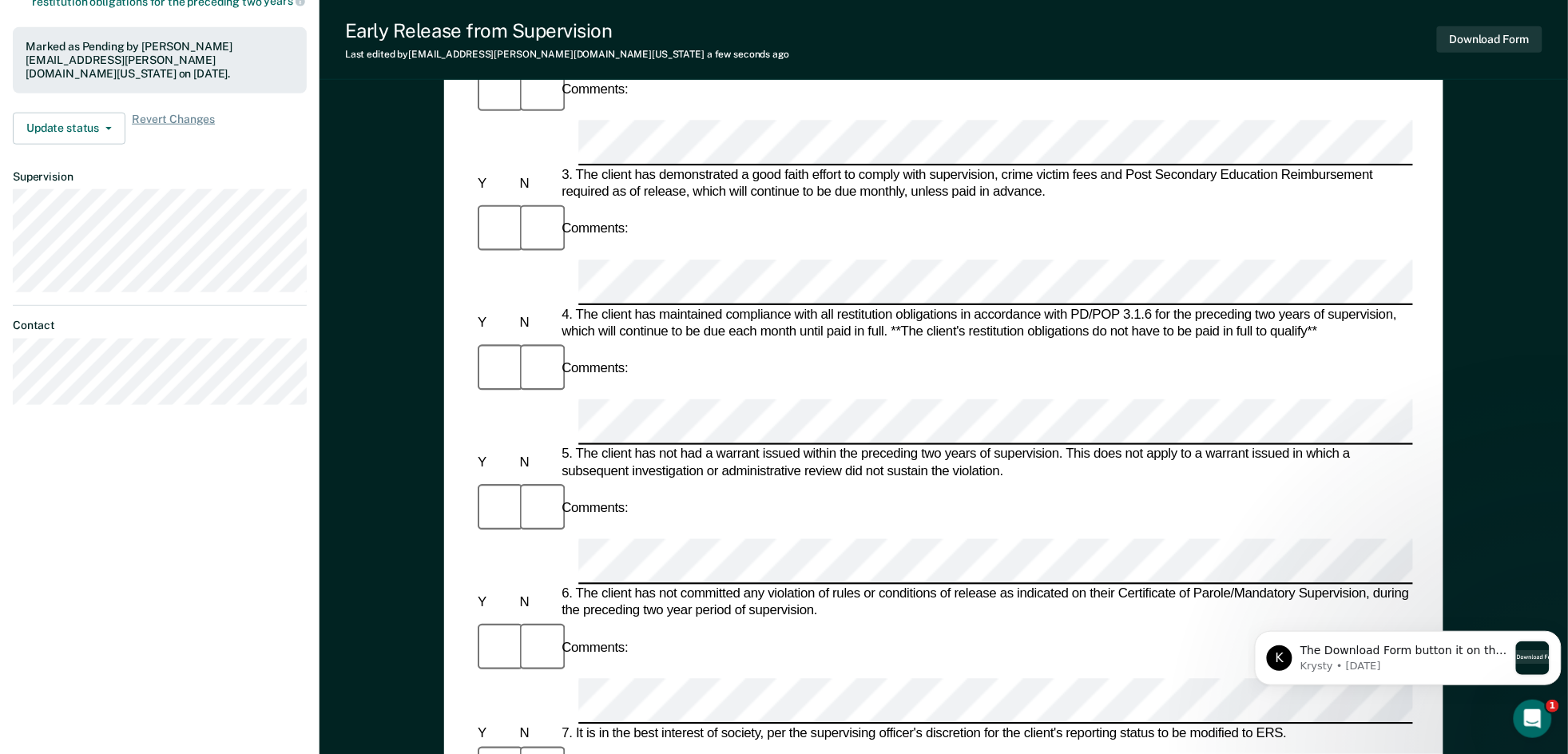
scroll to position [532, 0]
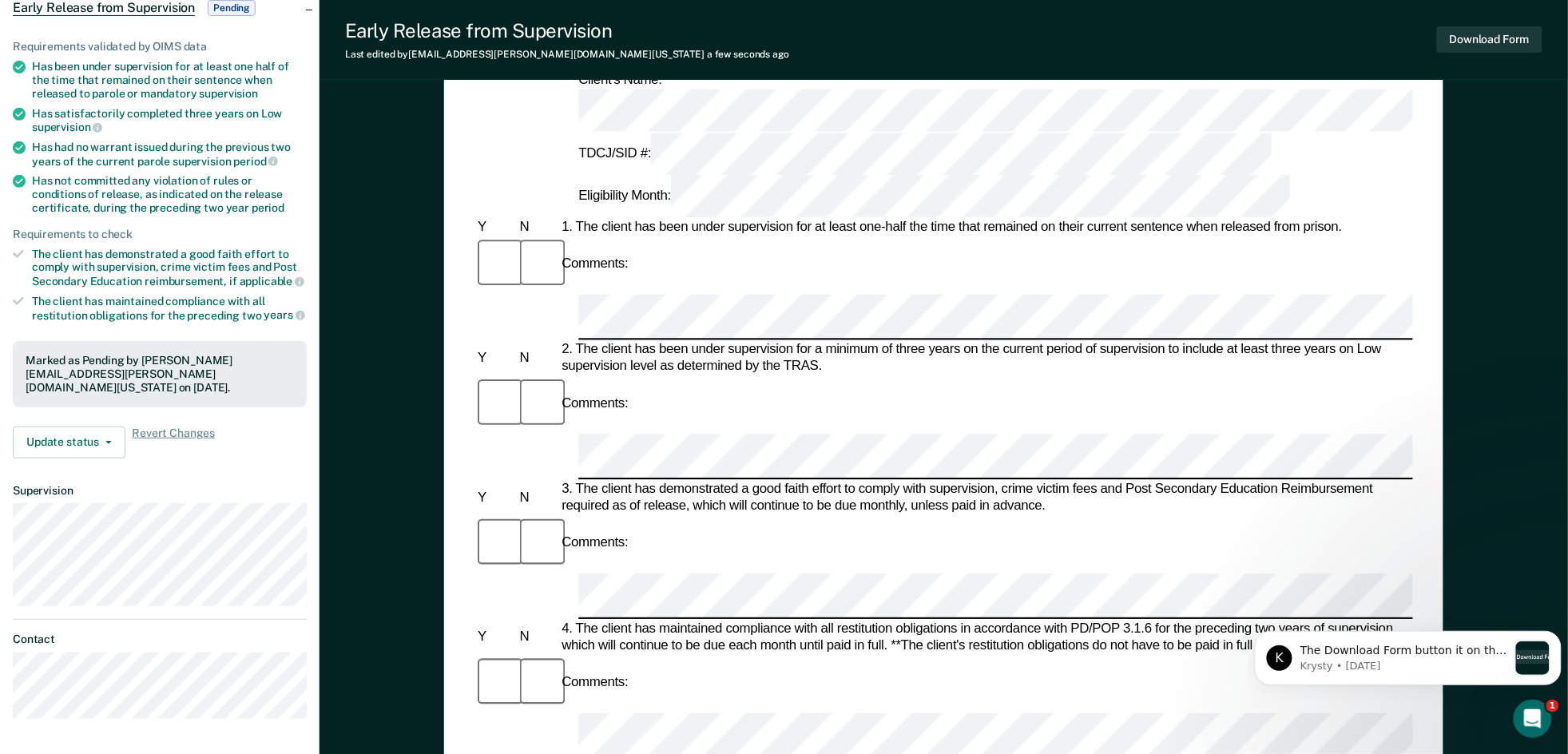
scroll to position [167, 0]
click at [1479, 35] on button "Download Form" at bounding box center [1490, 40] width 105 height 27
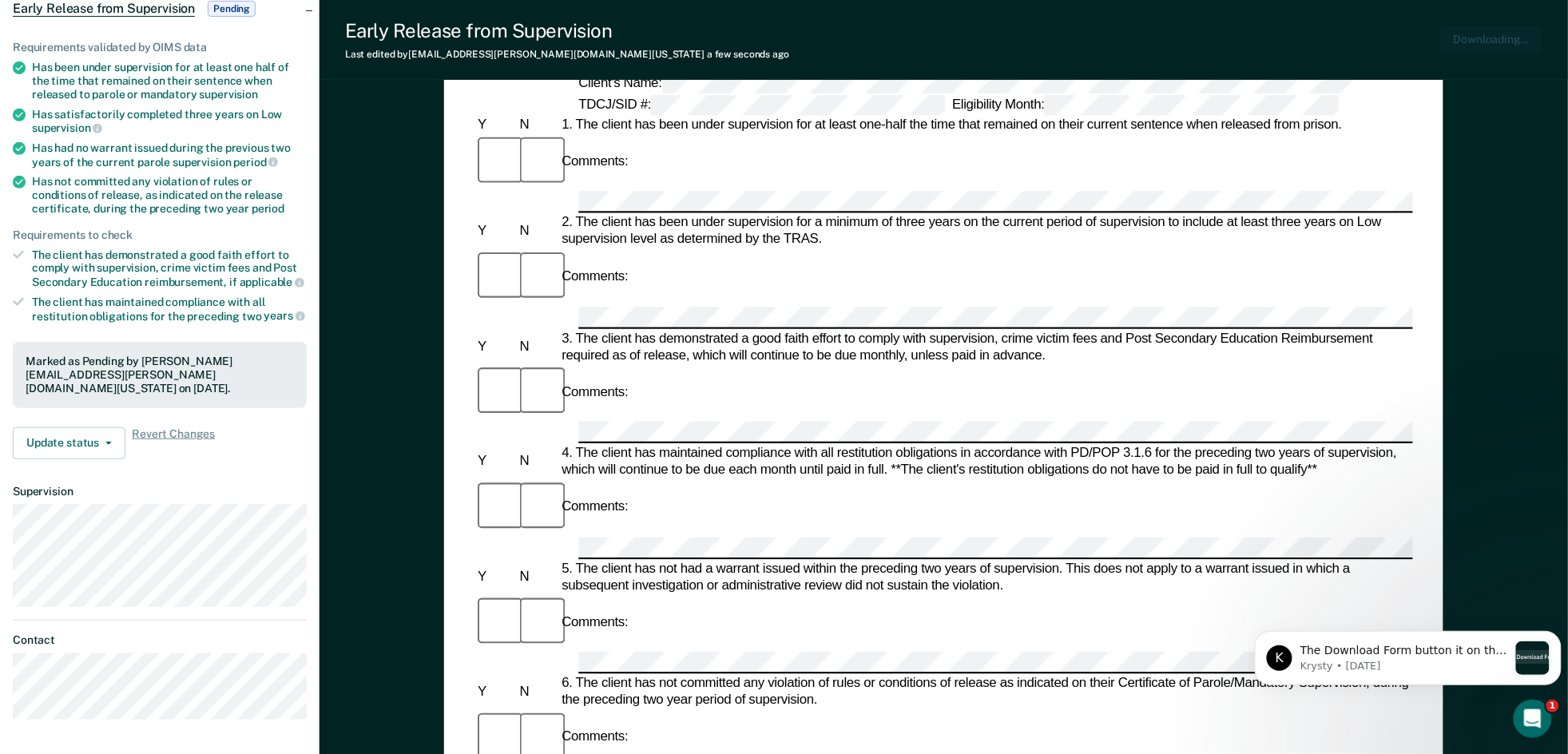
scroll to position [0, 0]
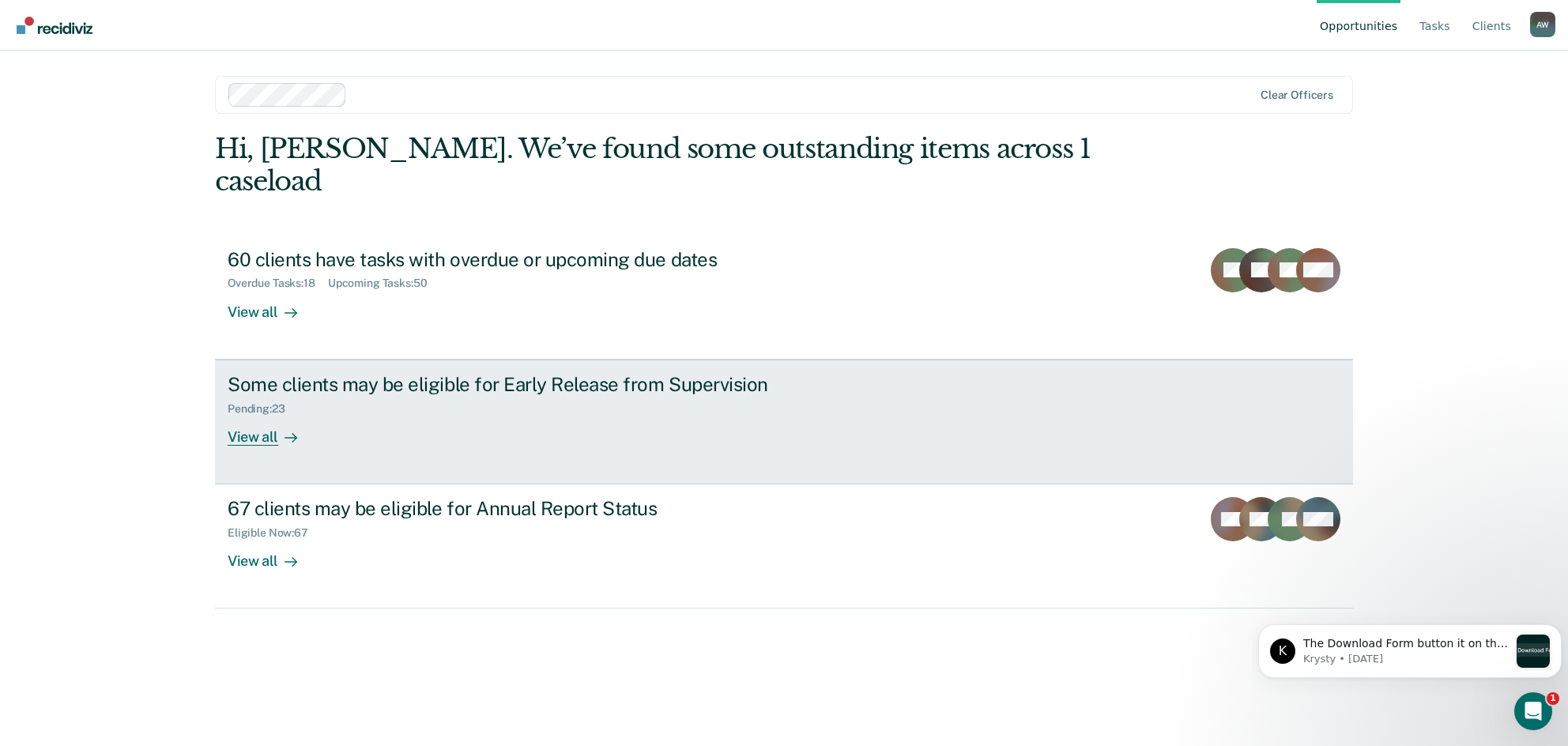
click at [318, 413] on div "Some clients may be eligible for Early Release from Supervision Pending : 23 Vi…" at bounding box center [523, 410] width 593 height 73
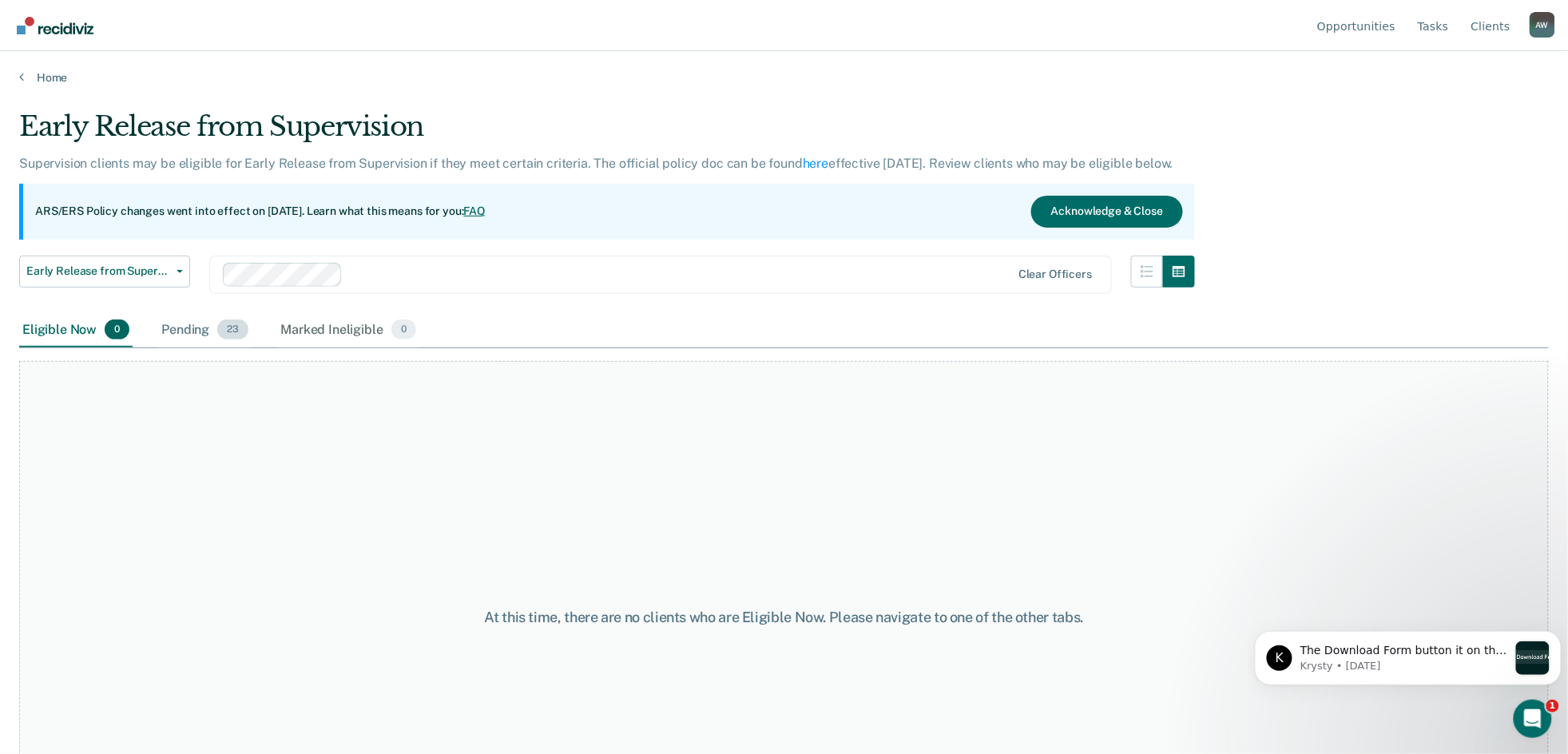
click at [228, 330] on span "23" at bounding box center [233, 329] width 31 height 21
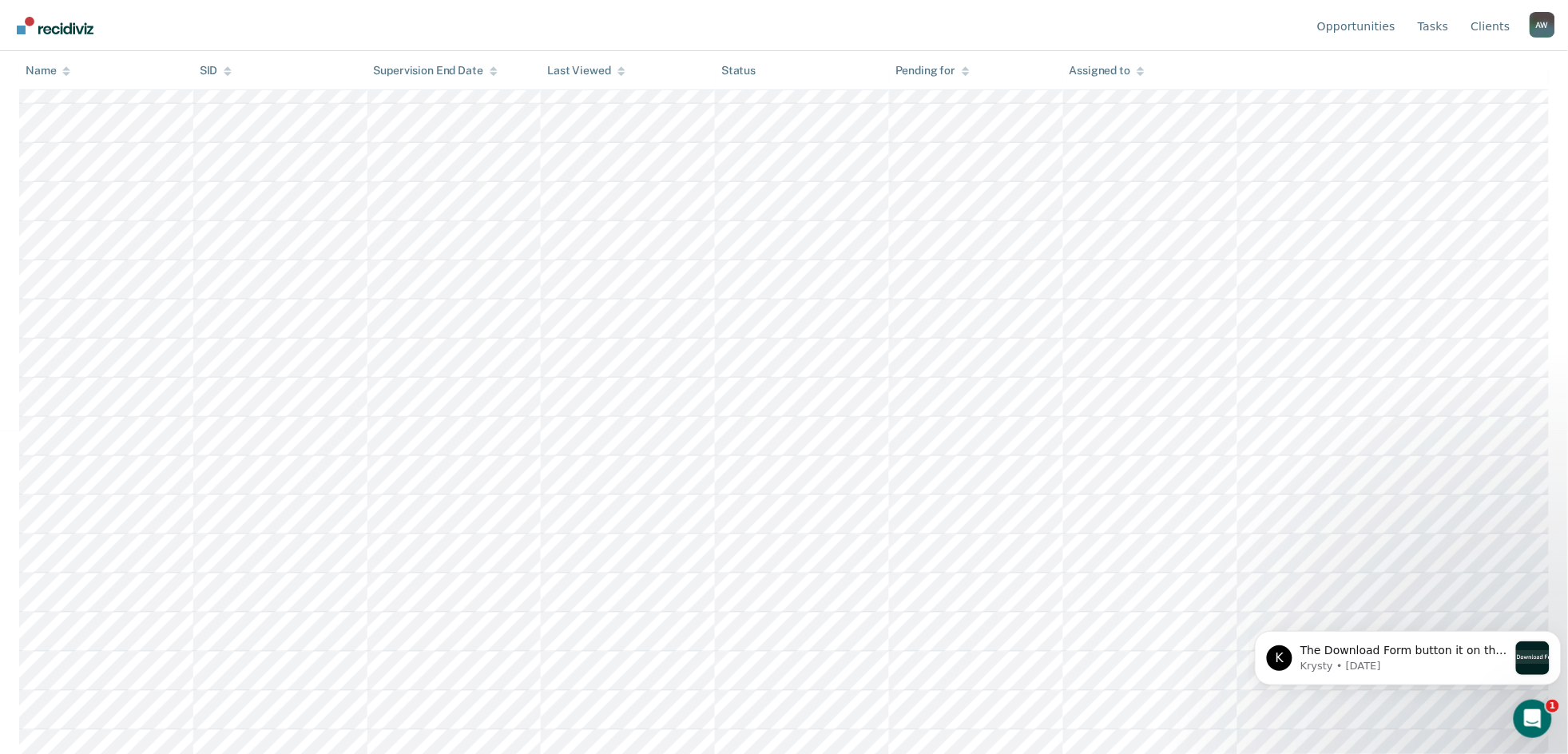
scroll to position [425, 0]
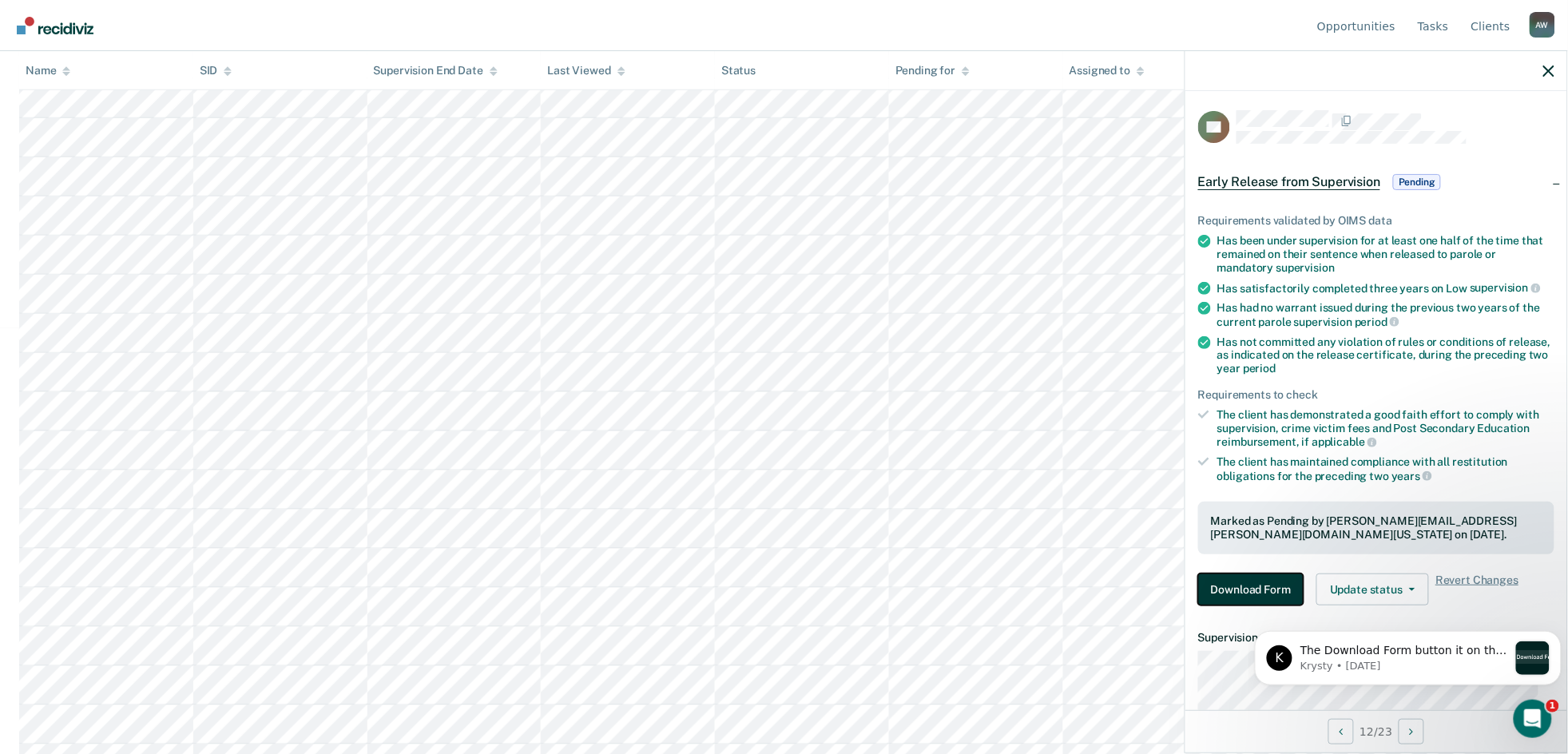
click at [1257, 580] on button "Download Form" at bounding box center [1251, 589] width 105 height 32
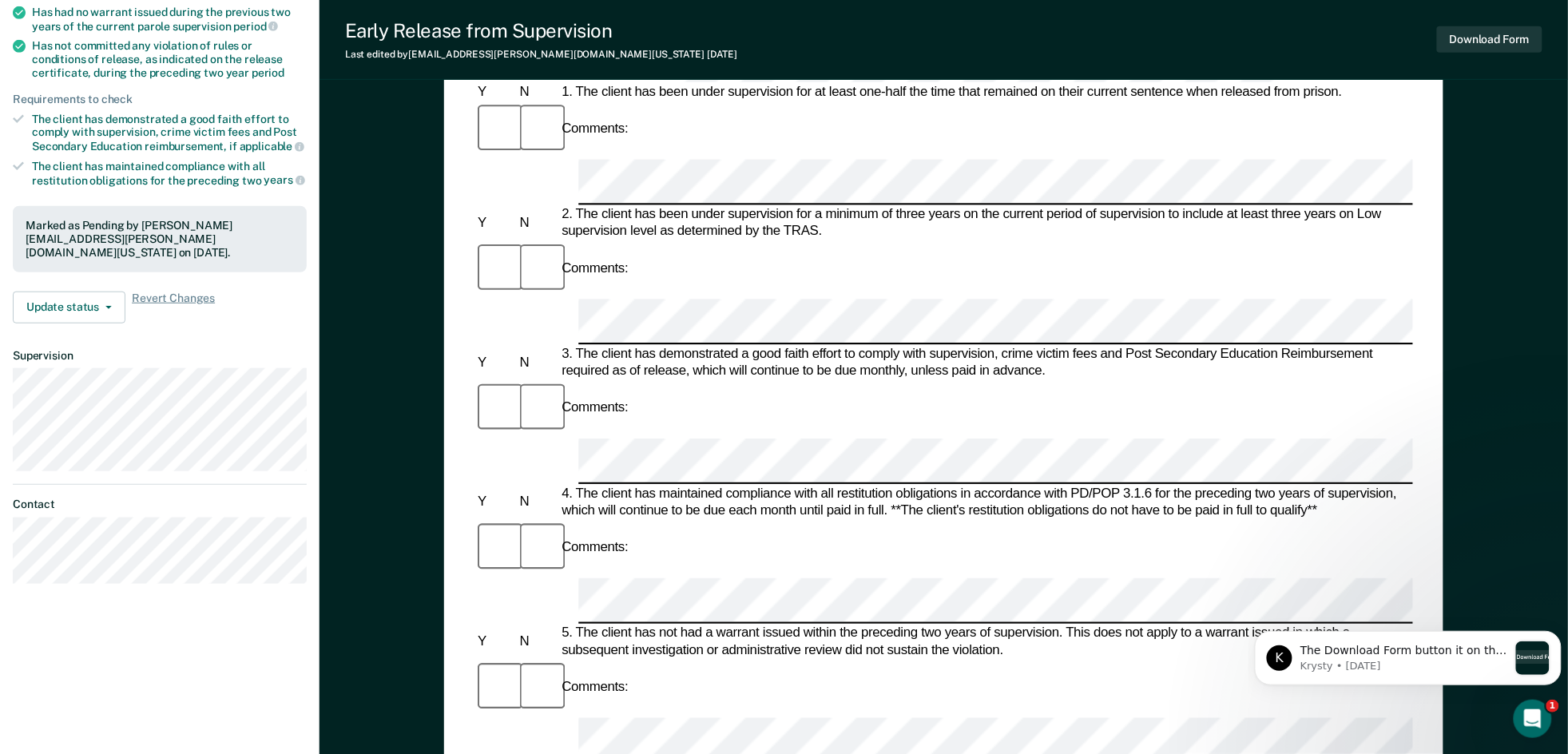
scroll to position [319, 0]
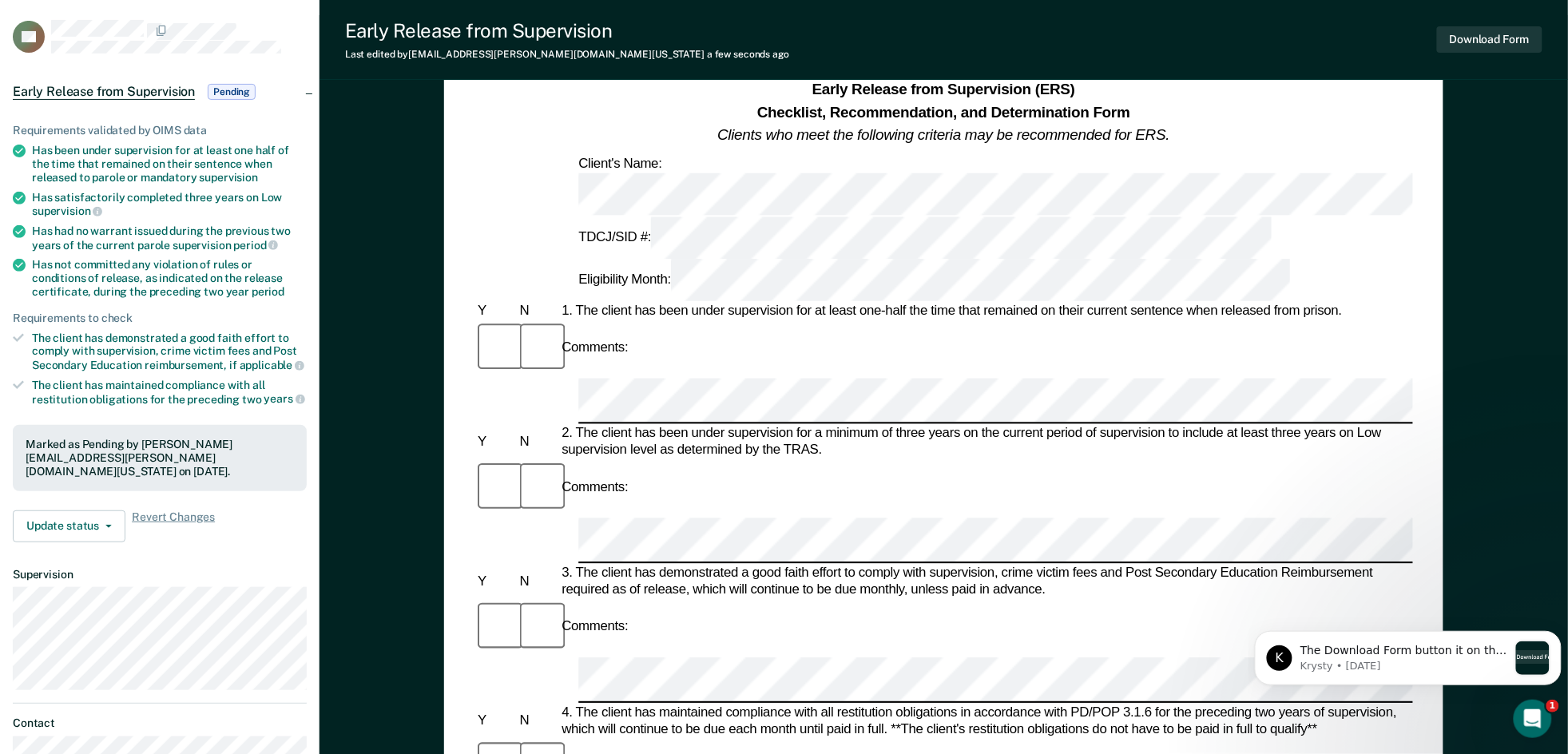
scroll to position [0, 0]
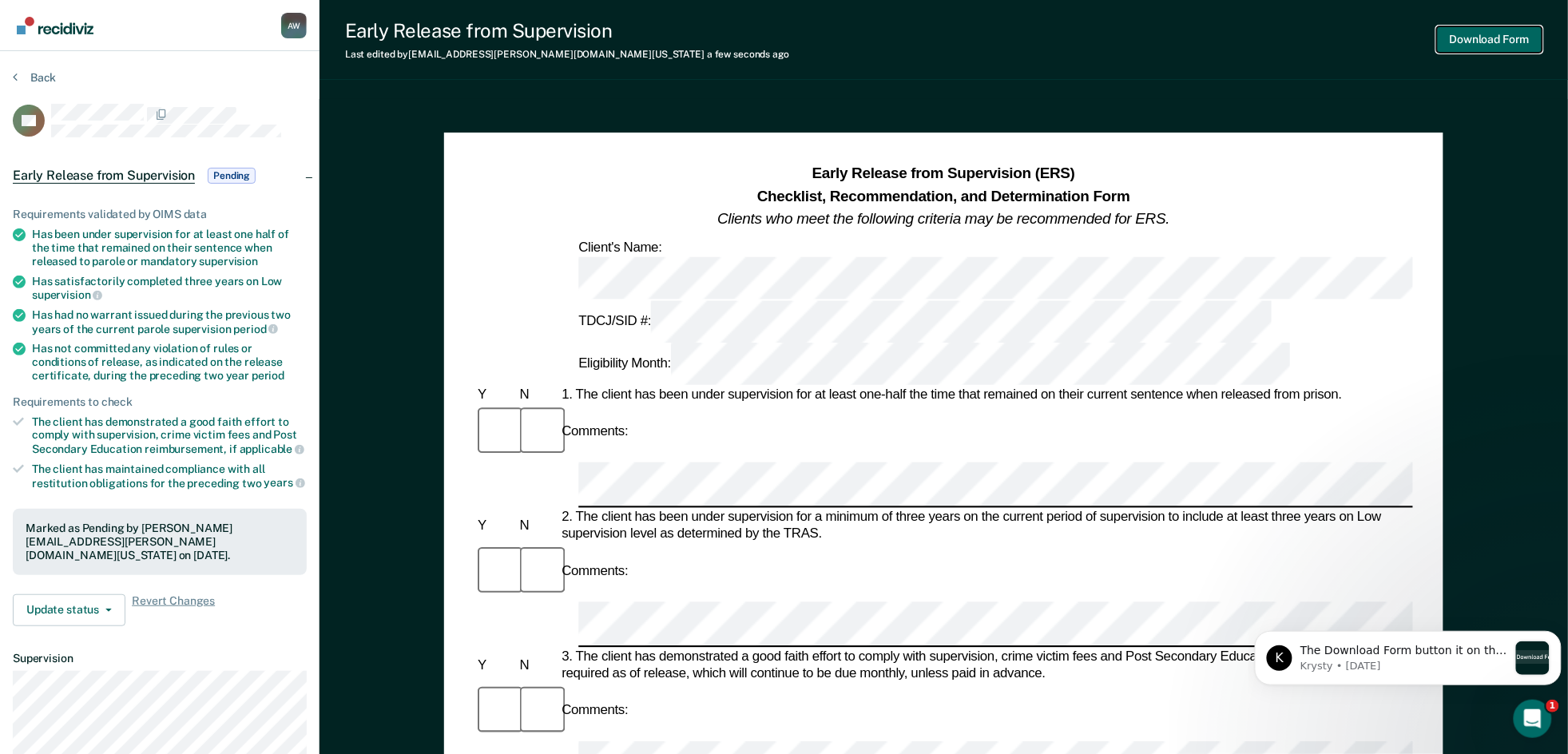
click at [1502, 34] on button "Download Form" at bounding box center [1490, 40] width 105 height 27
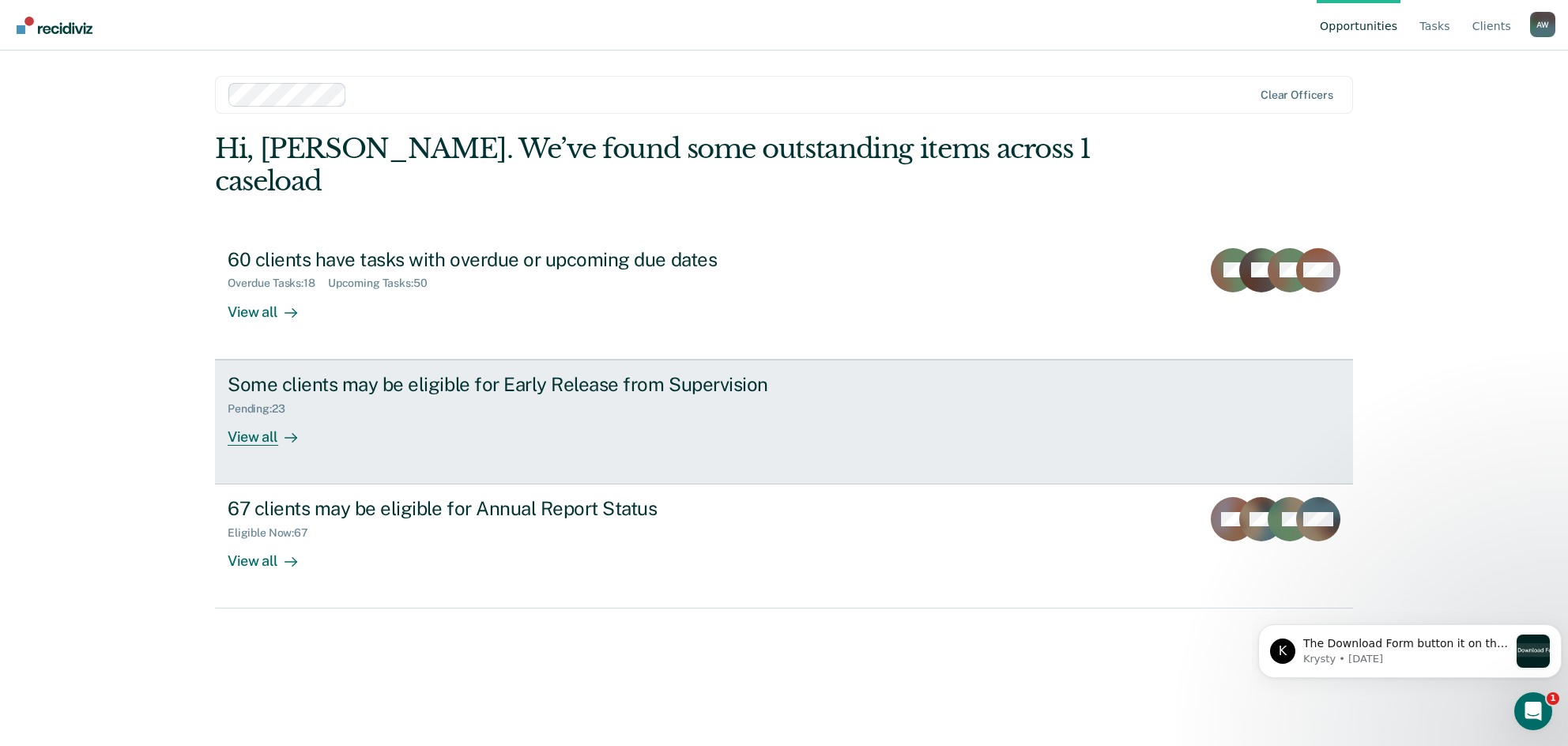
click at [575, 402] on div "Some clients may be eligible for Early Release from Supervision Pending : 23 Vi…" at bounding box center [523, 410] width 593 height 73
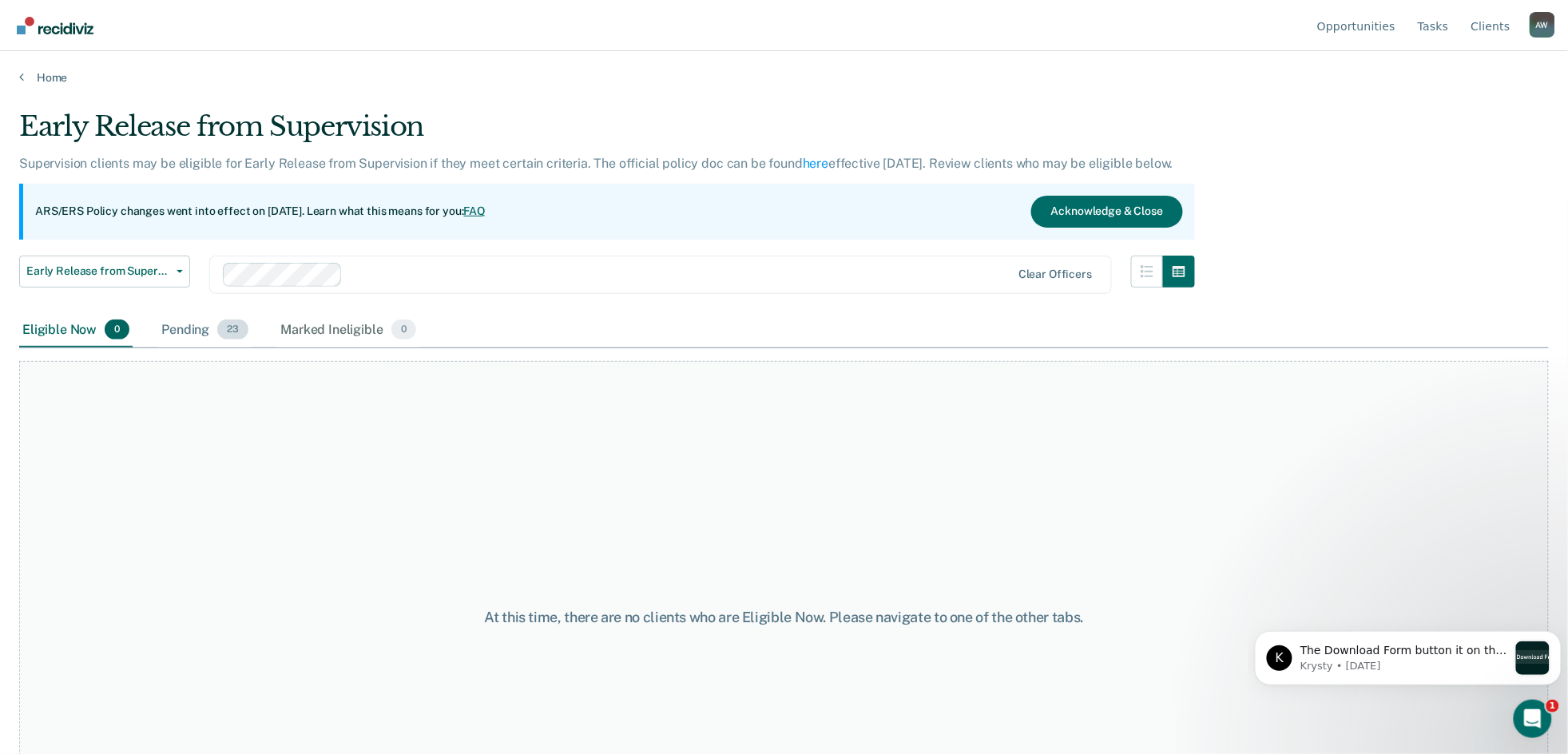
click at [227, 332] on span "23" at bounding box center [233, 329] width 31 height 21
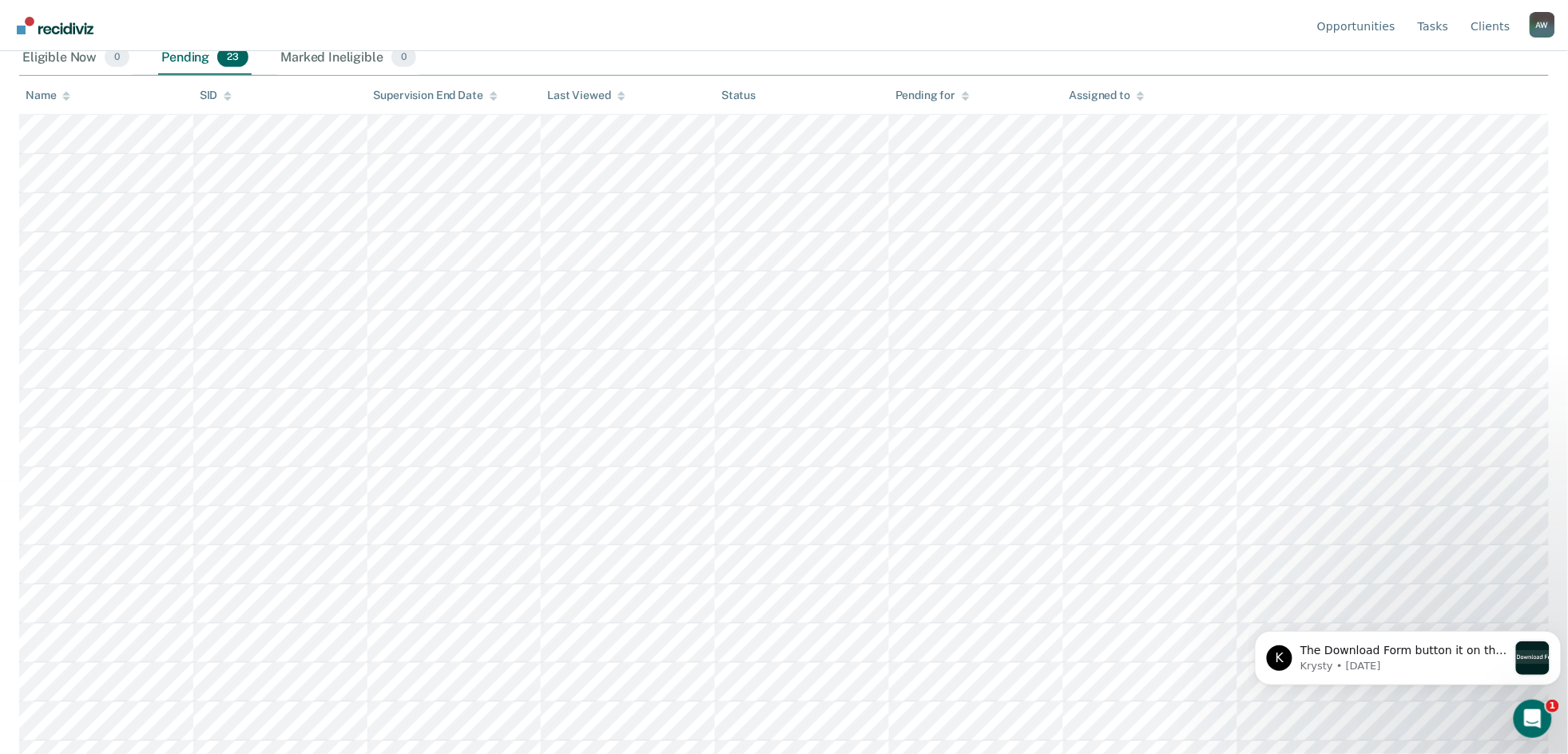
scroll to position [319, 0]
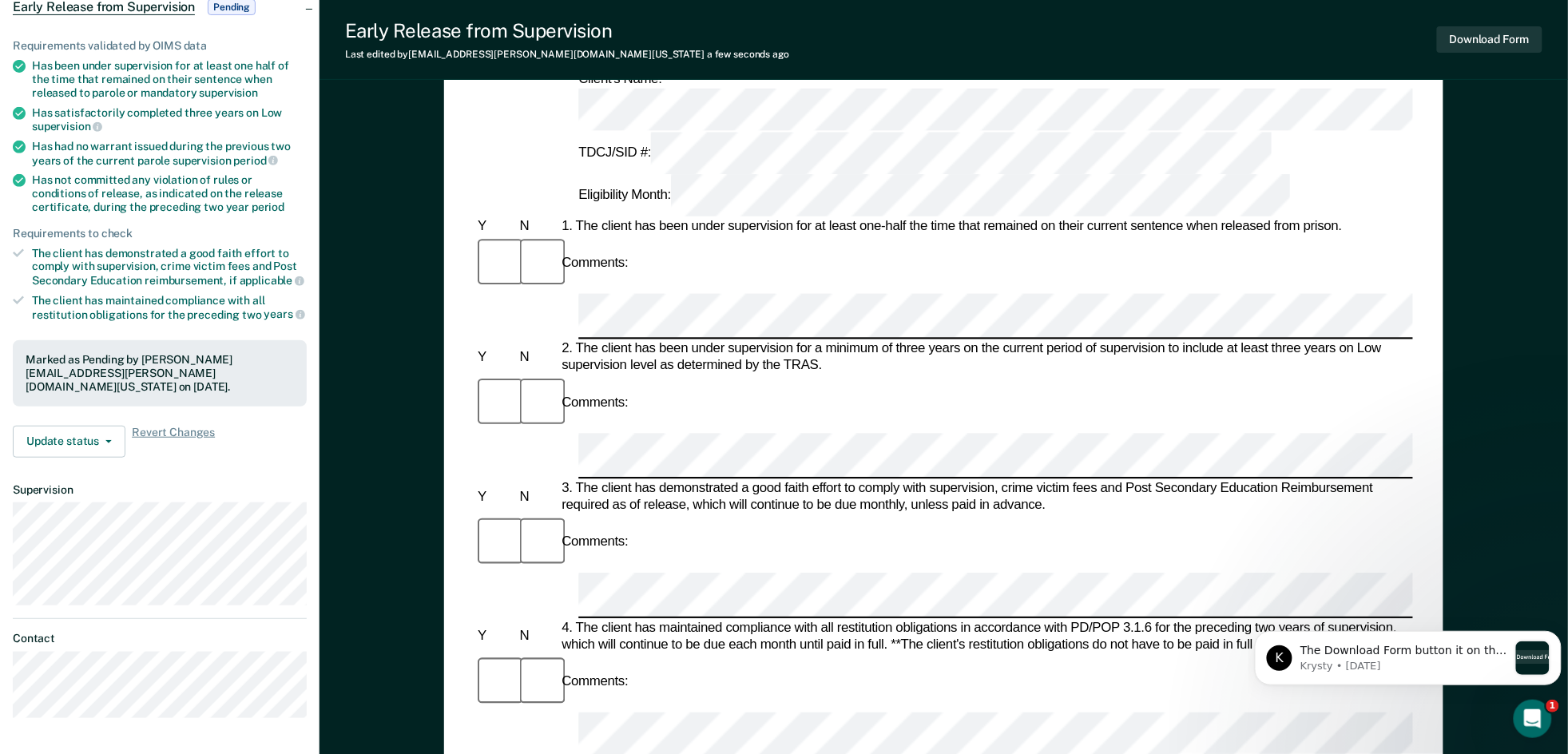
scroll to position [167, 0]
click at [1484, 33] on button "Download Form" at bounding box center [1490, 40] width 105 height 27
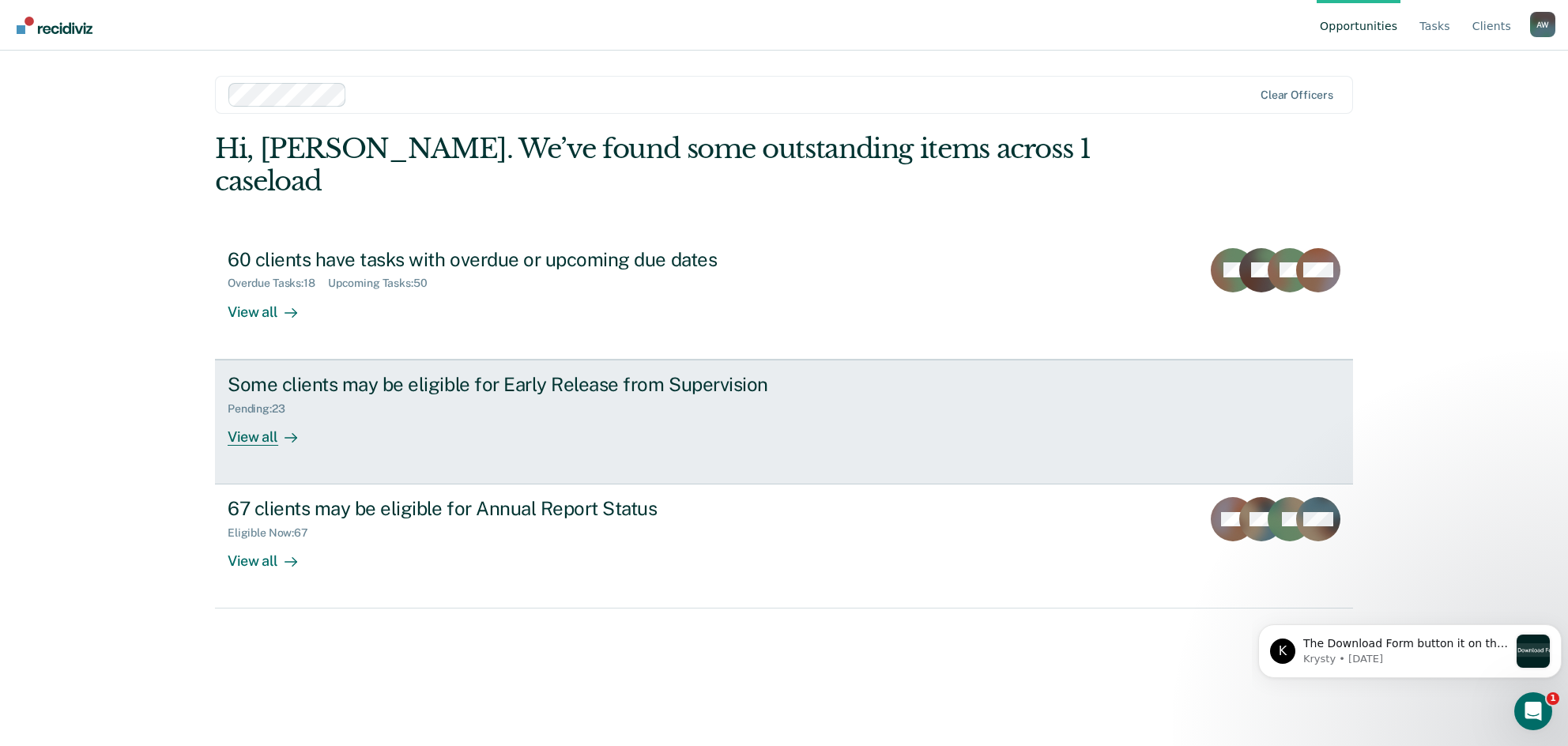
click at [559, 393] on div "Some clients may be eligible for Early Release from Supervision Pending : 23 Vi…" at bounding box center [523, 410] width 593 height 73
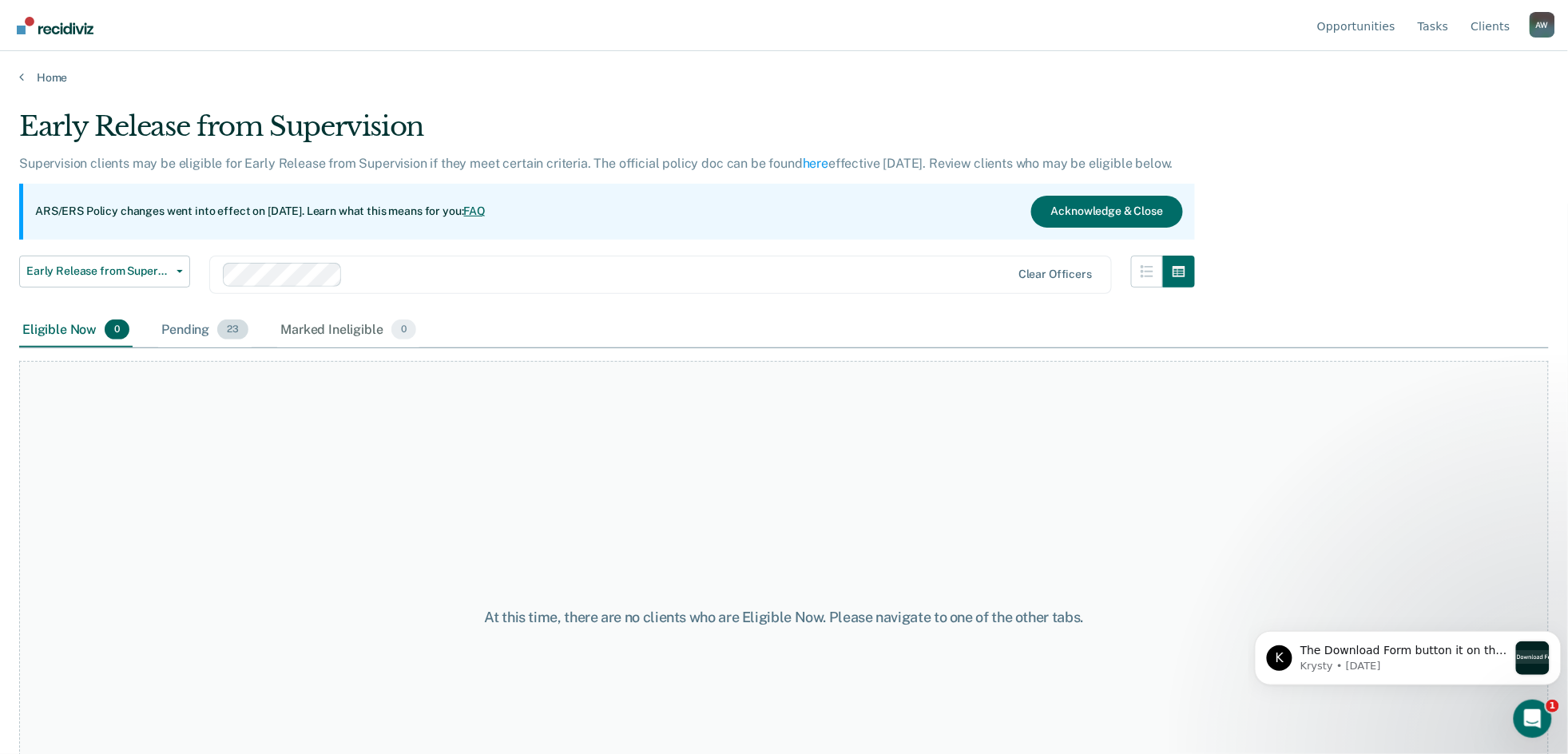
click at [235, 329] on span "23" at bounding box center [233, 329] width 31 height 21
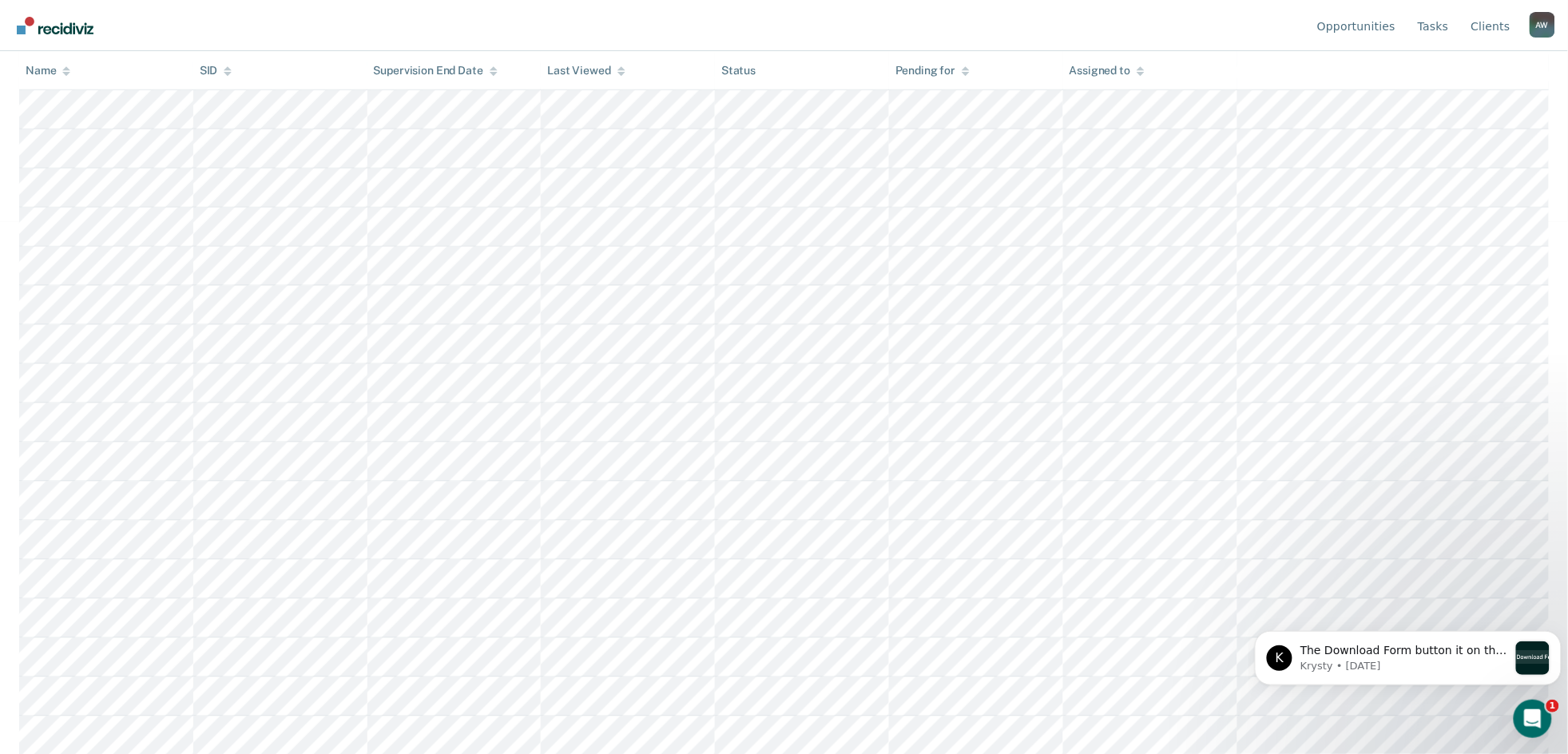
scroll to position [533, 0]
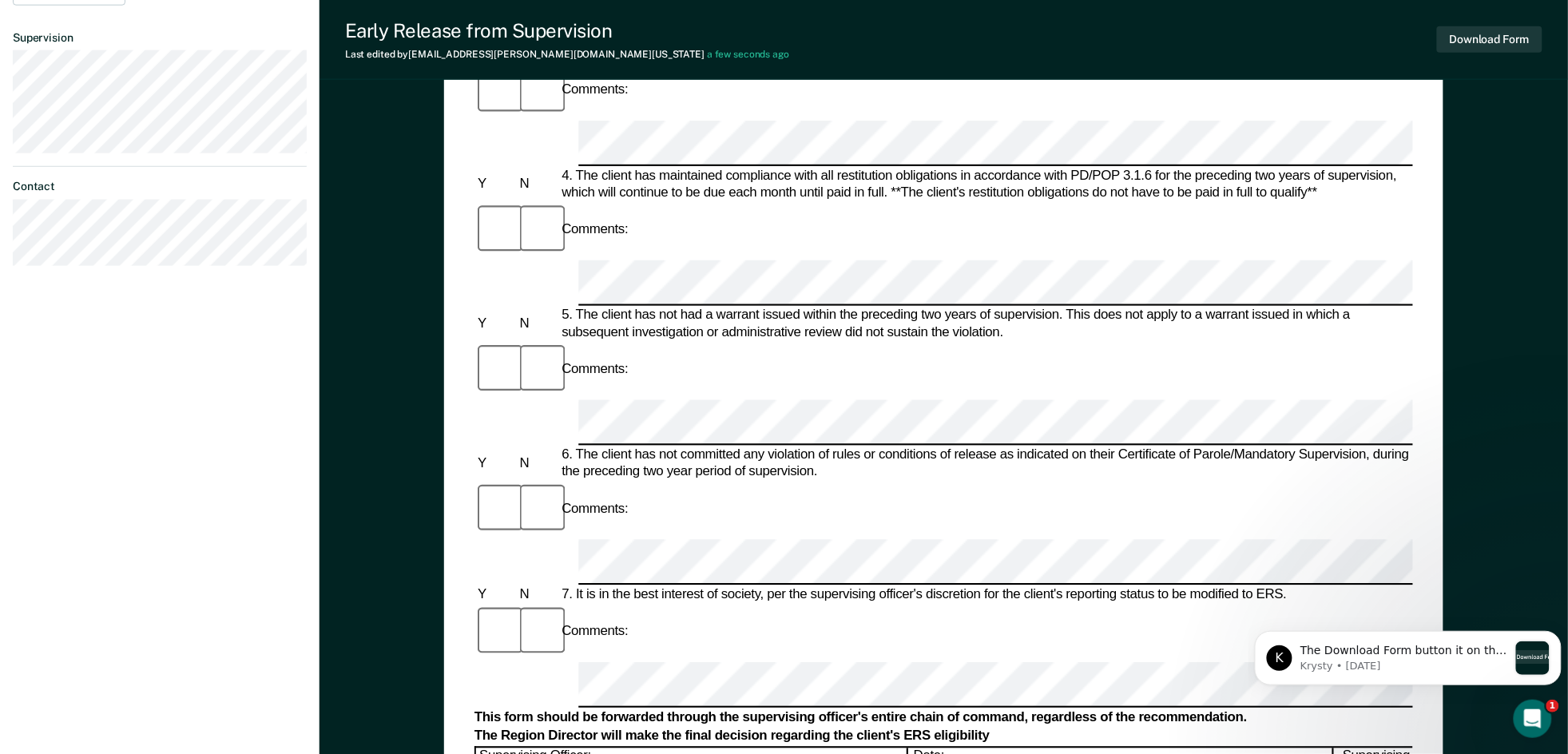
scroll to position [319, 0]
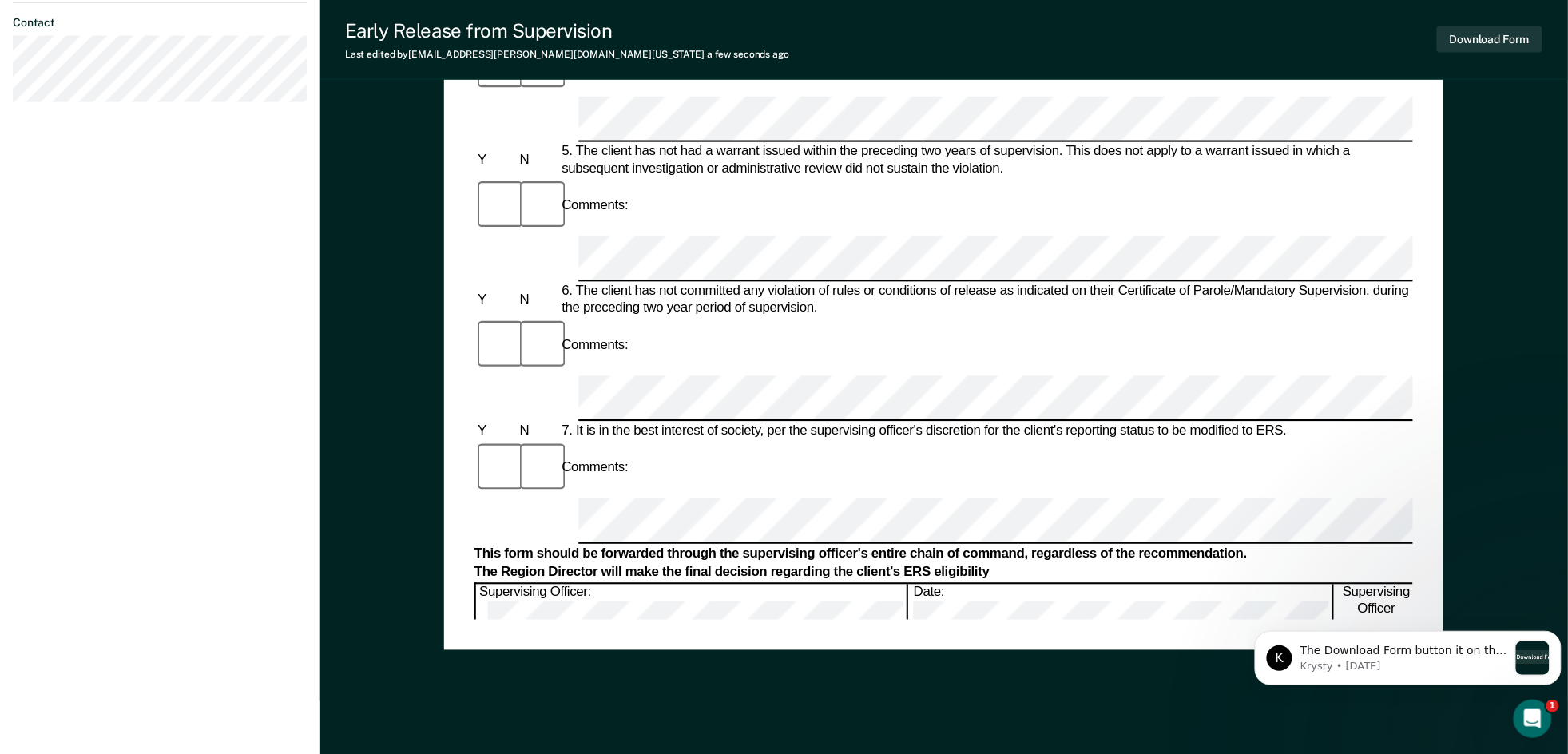
scroll to position [806, 0]
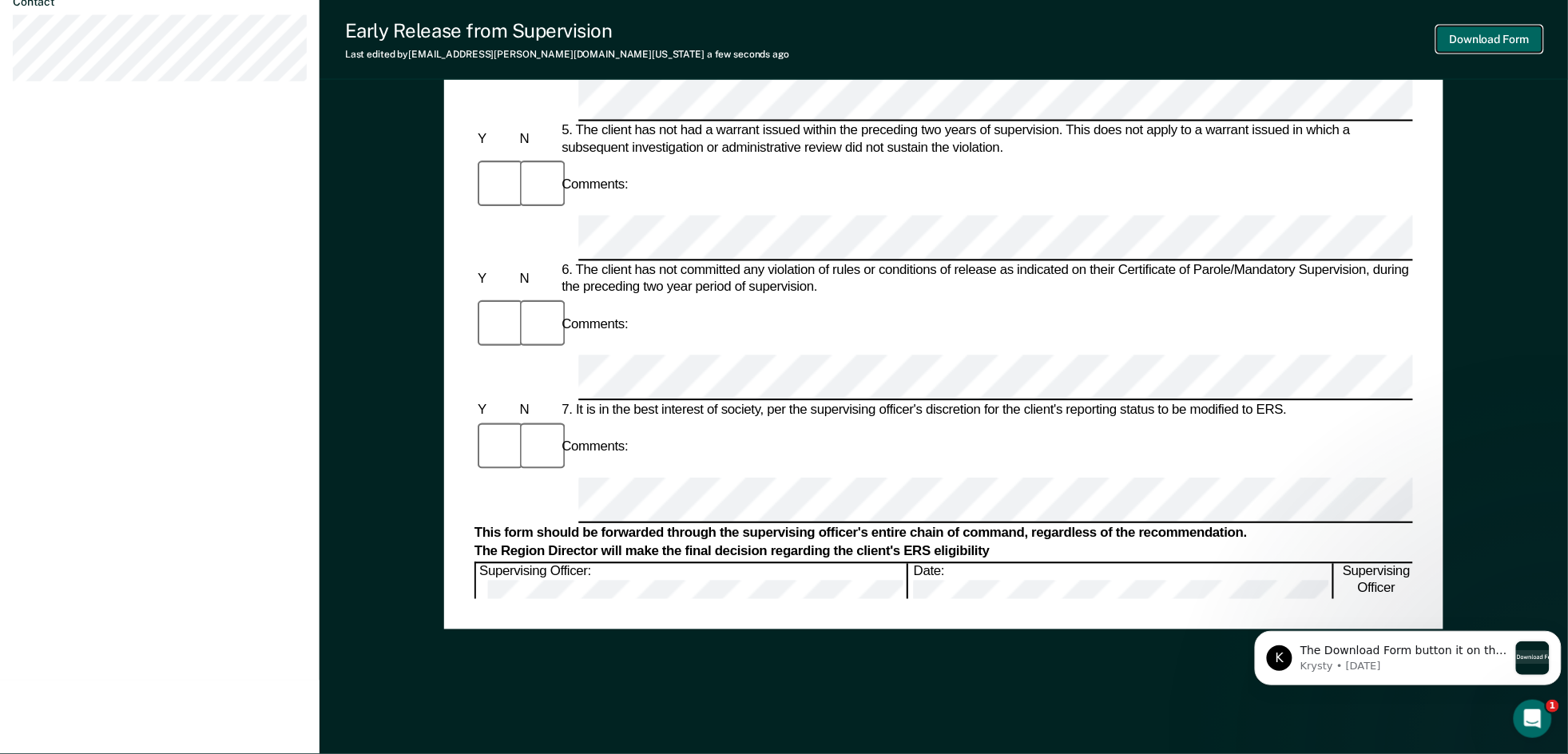
click at [1514, 37] on button "Download Form" at bounding box center [1490, 40] width 105 height 27
